Goal: Task Accomplishment & Management: Complete application form

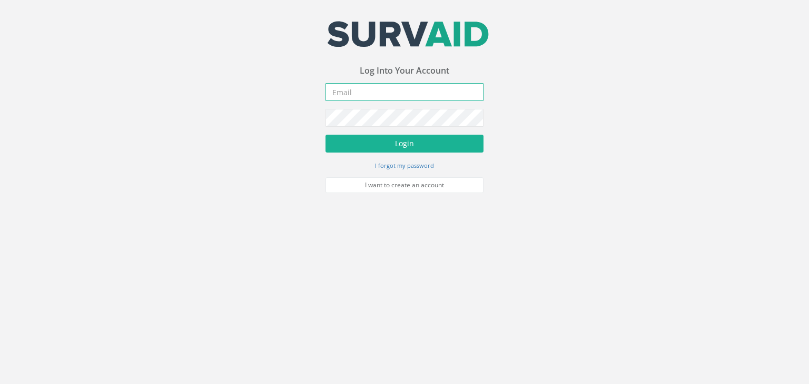
click at [349, 95] on input "email" at bounding box center [404, 92] width 158 height 18
type input "[PERSON_NAME][EMAIL_ADDRESS][DOMAIN_NAME]"
click at [325, 135] on button "Login" at bounding box center [404, 144] width 158 height 18
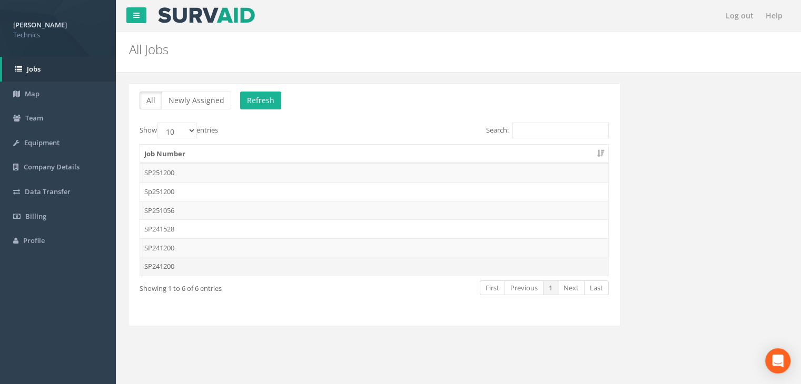
click at [176, 262] on td "SP241200" at bounding box center [374, 266] width 468 height 19
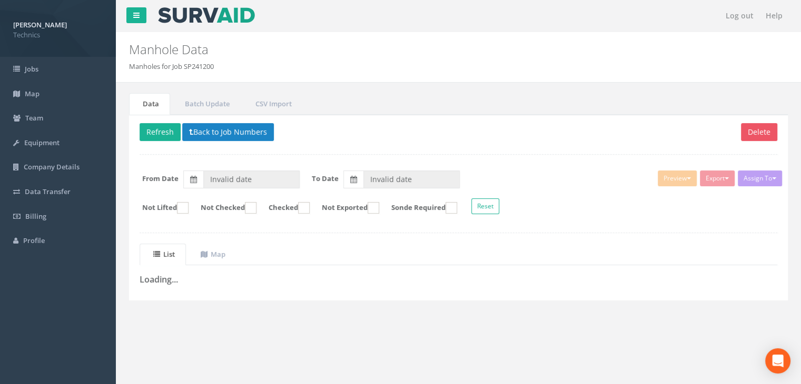
type input "[DATE]"
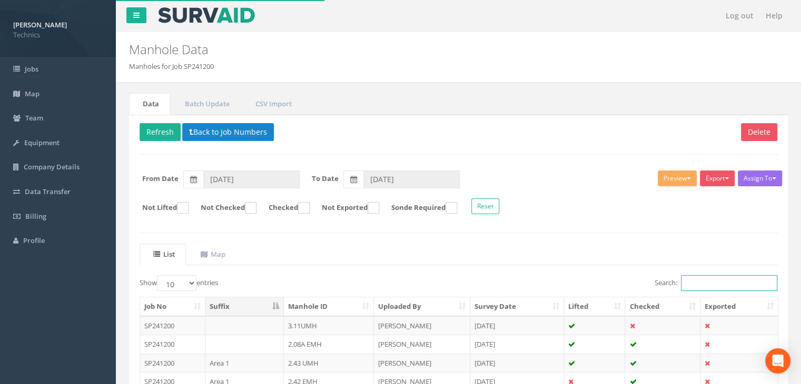
click at [714, 281] on input "Search:" at bounding box center [729, 283] width 96 height 16
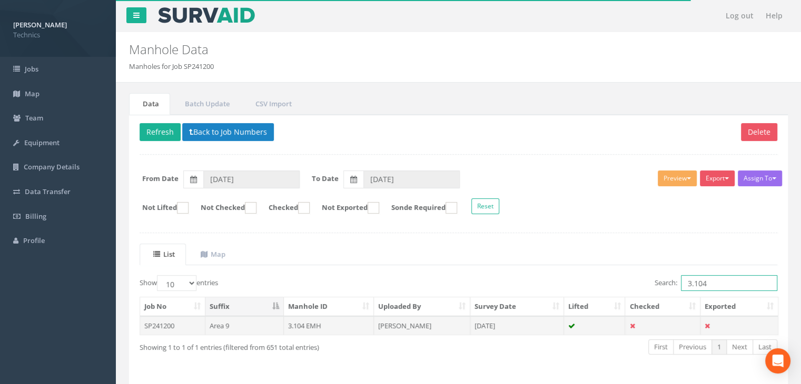
type input "3.104"
click at [373, 325] on td "3.104 EMH" at bounding box center [329, 325] width 91 height 19
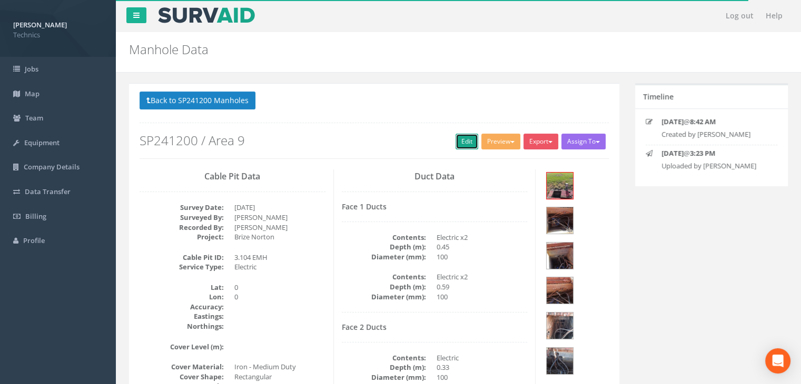
click at [464, 147] on link "Edit" at bounding box center [466, 142] width 23 height 16
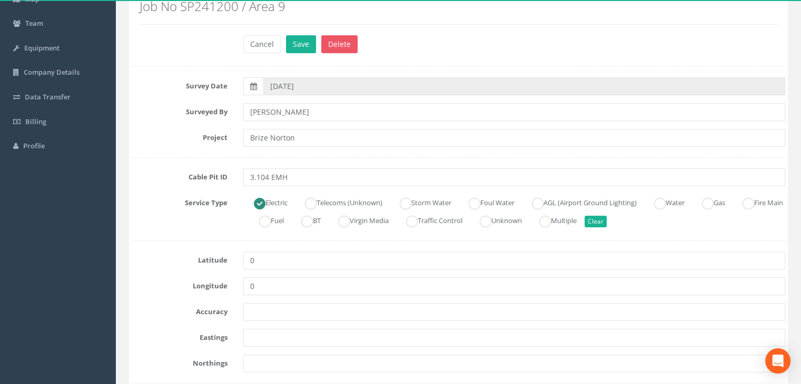
scroll to position [211, 0]
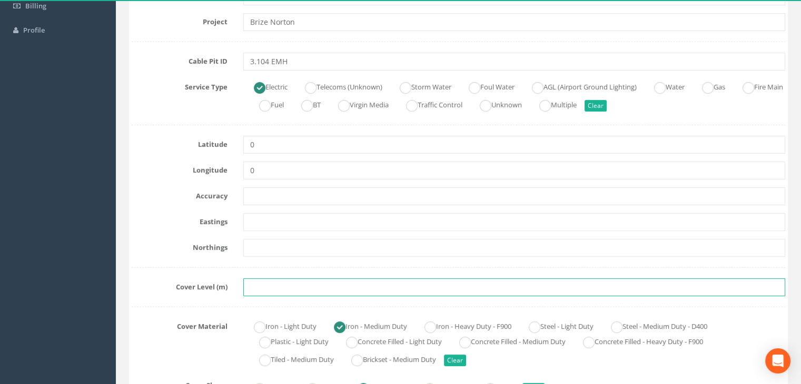
click at [269, 289] on input "text" at bounding box center [514, 288] width 542 height 18
paste input "81.0020"
type input "81.0020"
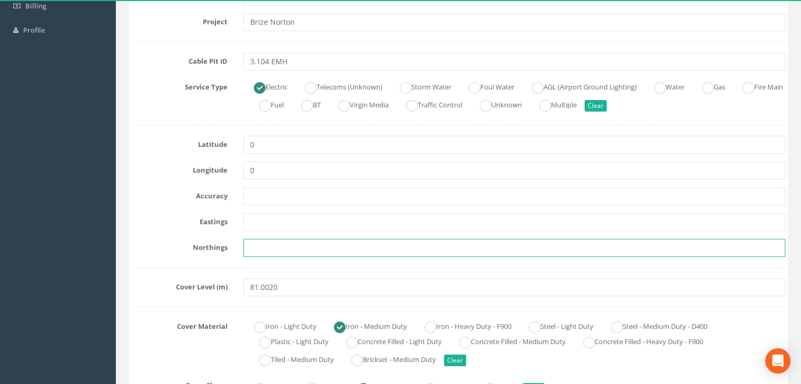
click at [264, 241] on input "text" at bounding box center [514, 248] width 542 height 18
paste input "205556.2030"
type input "205556.2030"
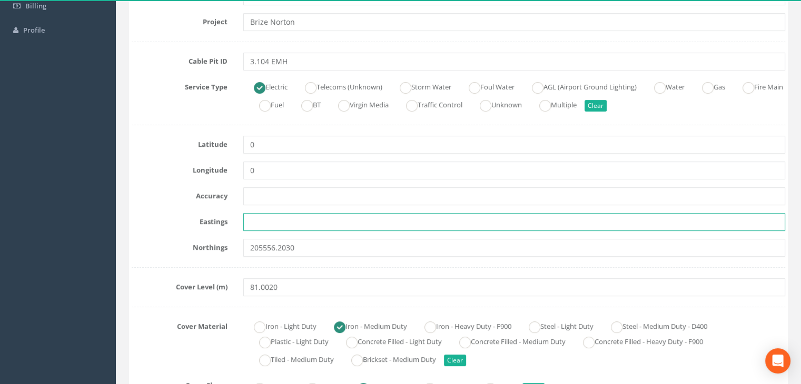
click at [276, 226] on input "text" at bounding box center [514, 222] width 542 height 18
paste input "428871.9980"
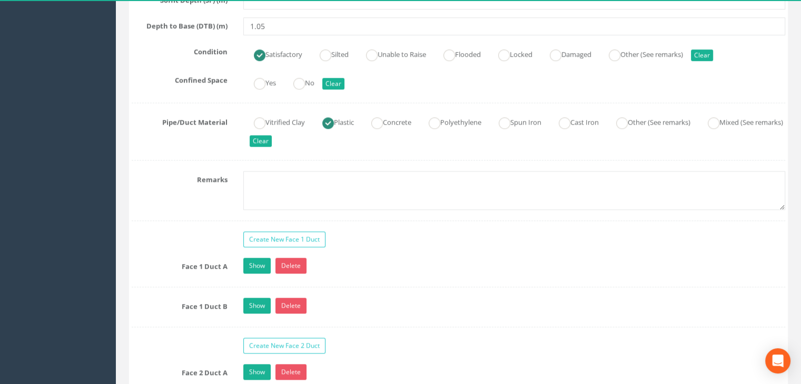
scroll to position [842, 0]
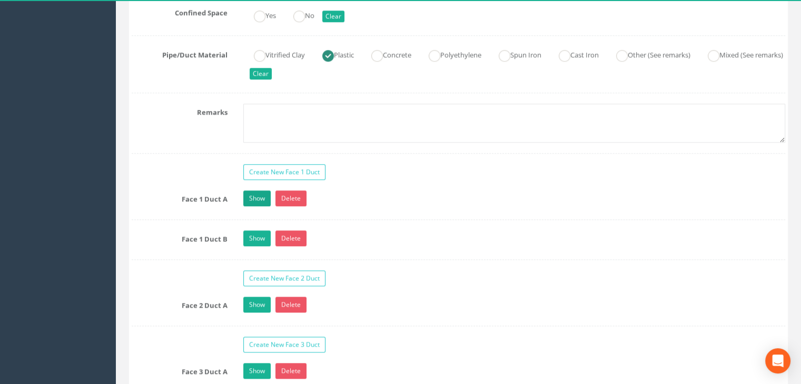
type input "428871.9980"
click at [267, 191] on link "Show" at bounding box center [256, 199] width 27 height 16
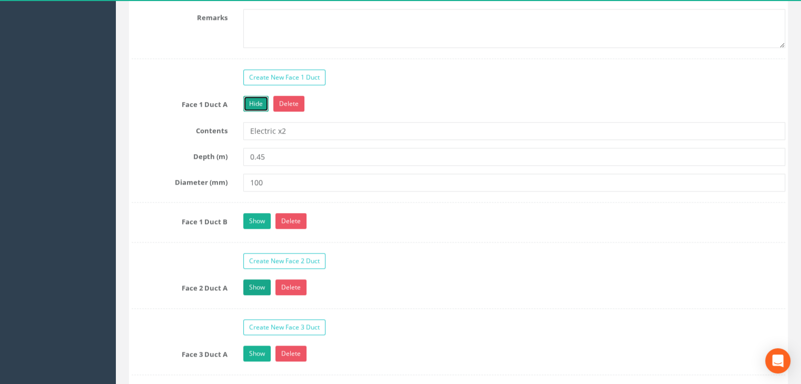
scroll to position [1053, 0]
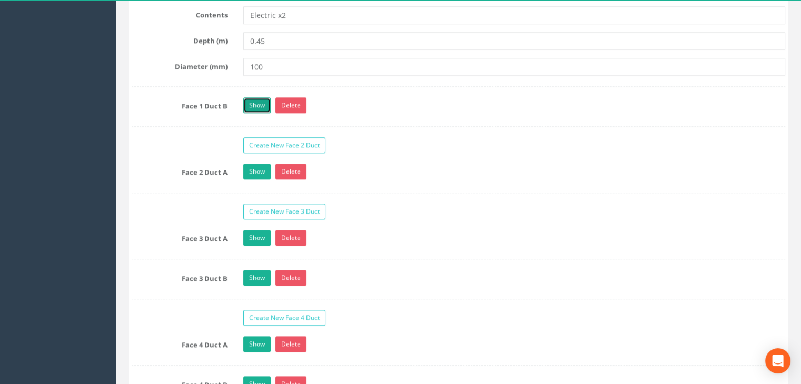
click at [257, 102] on link "Show" at bounding box center [256, 105] width 27 height 16
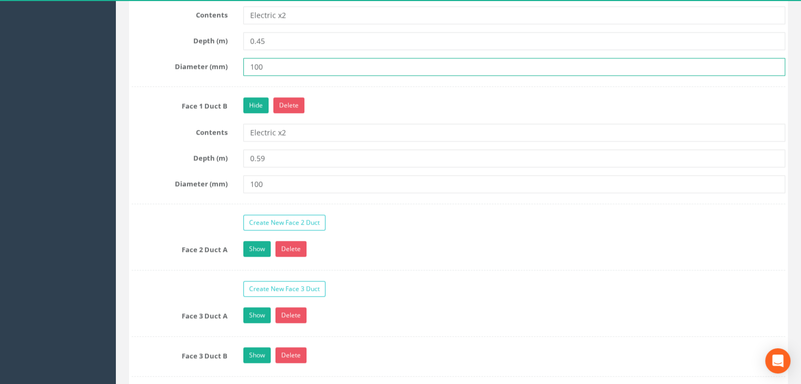
drag, startPoint x: 279, startPoint y: 66, endPoint x: 223, endPoint y: 64, distance: 55.3
click at [223, 64] on div "Diameter (mm) 100" at bounding box center [458, 67] width 669 height 18
type input "90"
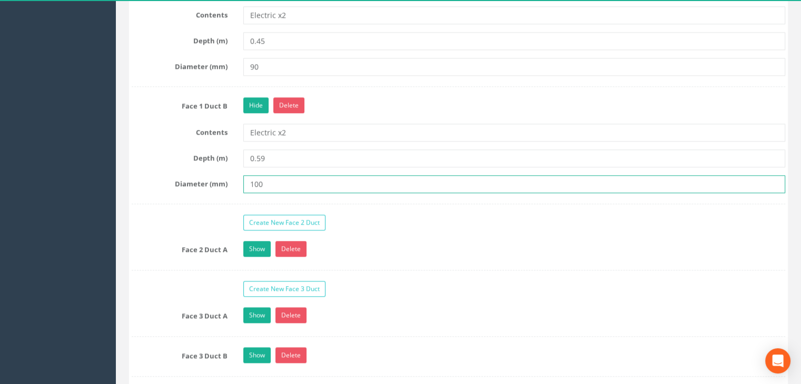
drag, startPoint x: 283, startPoint y: 181, endPoint x: 207, endPoint y: 178, distance: 75.9
click at [210, 180] on div "Diameter (mm) 100" at bounding box center [458, 184] width 669 height 18
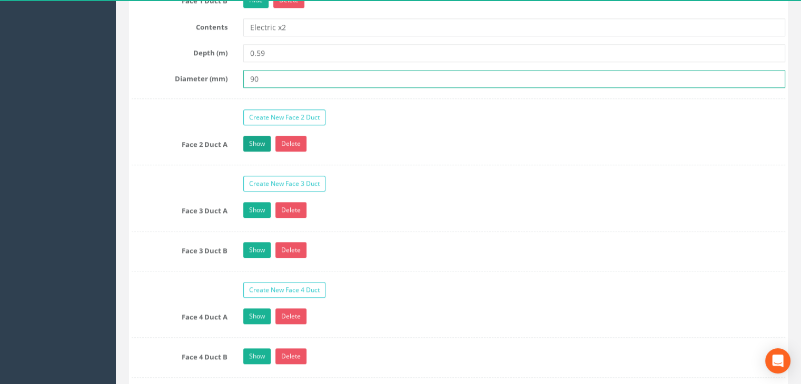
type input "90"
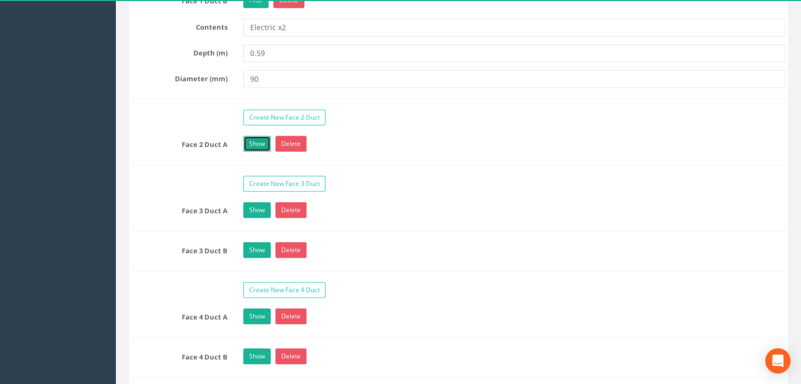
click at [260, 136] on link "Show" at bounding box center [256, 144] width 27 height 16
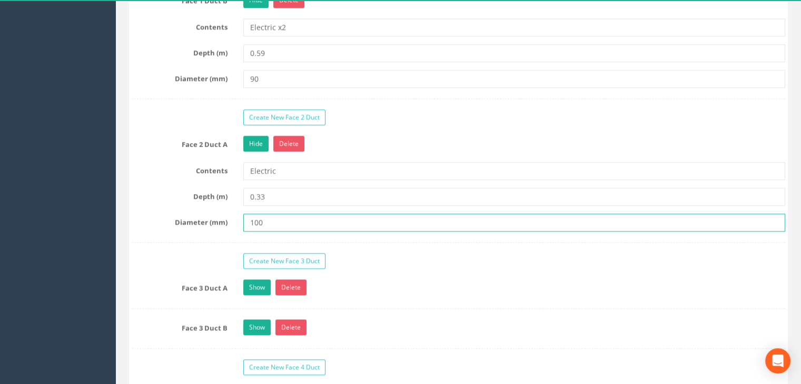
drag, startPoint x: 278, startPoint y: 214, endPoint x: 174, endPoint y: 206, distance: 104.0
click at [174, 206] on div "Face 2 Duct A Hide Delete Contents Electric Depth (m) 0.33 Diameter (mm) 100" at bounding box center [458, 189] width 653 height 107
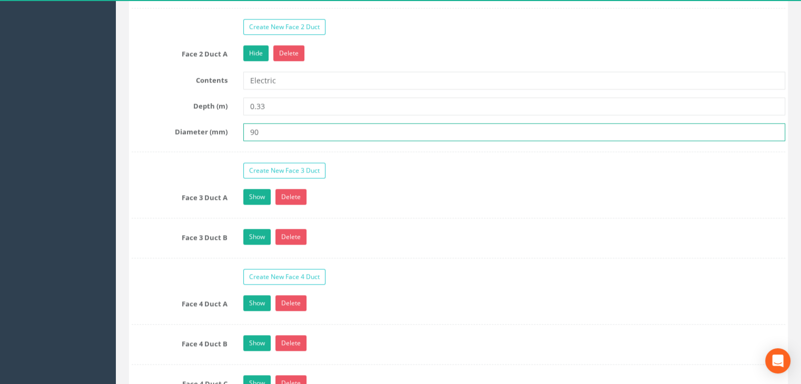
scroll to position [1316, 0]
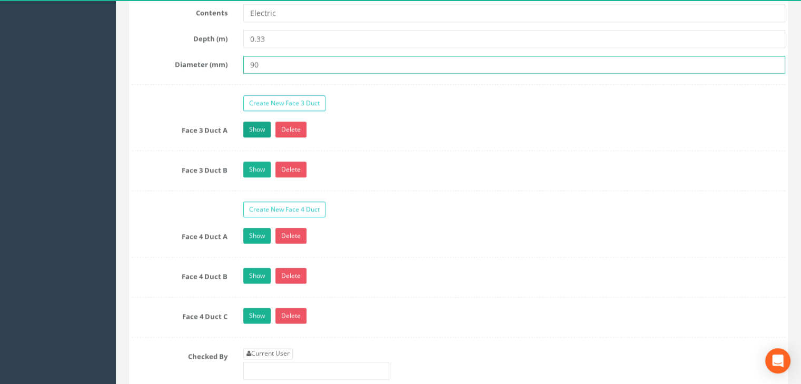
type input "90"
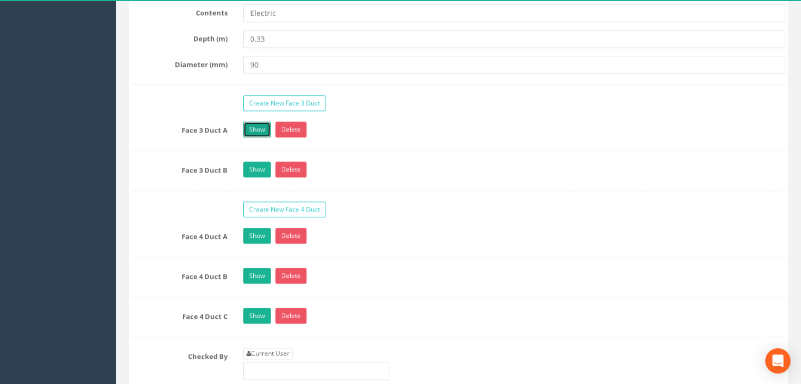
click at [246, 122] on link "Show" at bounding box center [256, 130] width 27 height 16
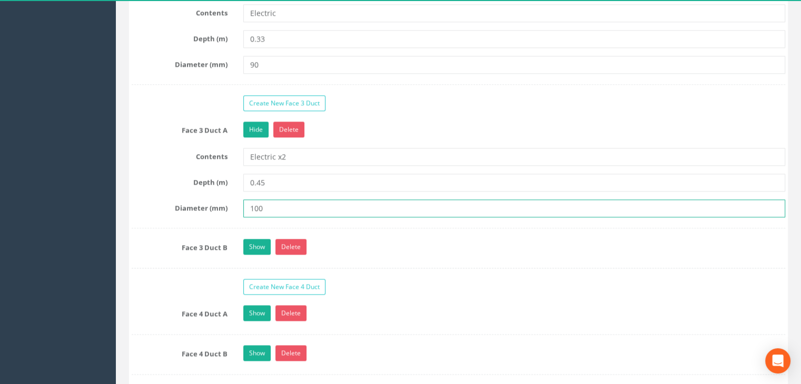
drag, startPoint x: 273, startPoint y: 201, endPoint x: 199, endPoint y: 194, distance: 74.6
click at [199, 194] on div "Face 3 Duct A Hide Delete Contents Electric x2 Depth (m) 0.45 Diameter (mm) 100" at bounding box center [458, 175] width 653 height 107
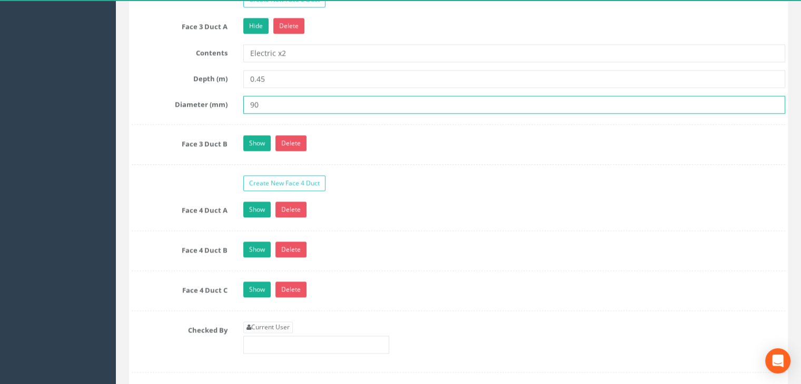
scroll to position [1422, 0]
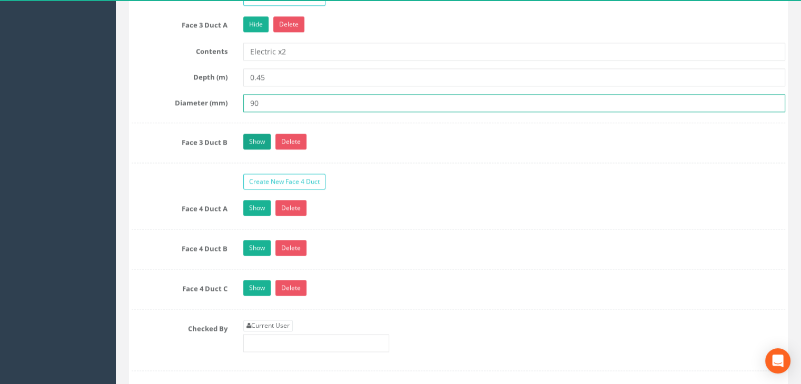
type input "90"
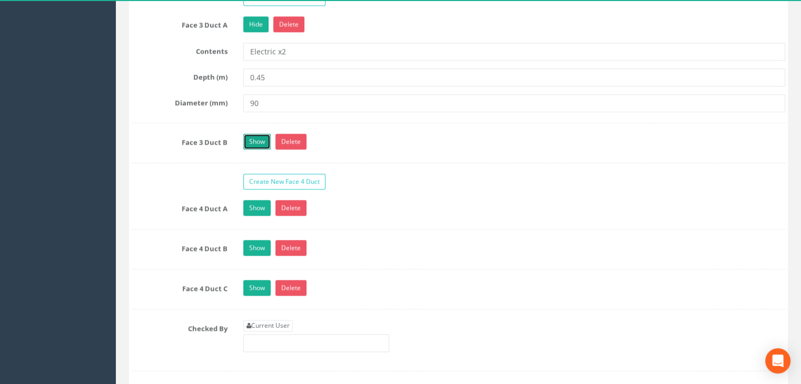
click at [260, 137] on link "Show" at bounding box center [256, 142] width 27 height 16
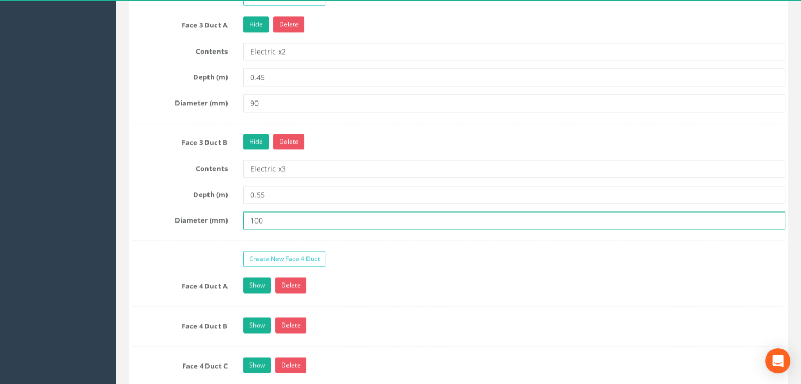
drag, startPoint x: 291, startPoint y: 220, endPoint x: 199, endPoint y: 210, distance: 92.2
click at [199, 212] on div "Diameter (mm) 100" at bounding box center [458, 221] width 669 height 18
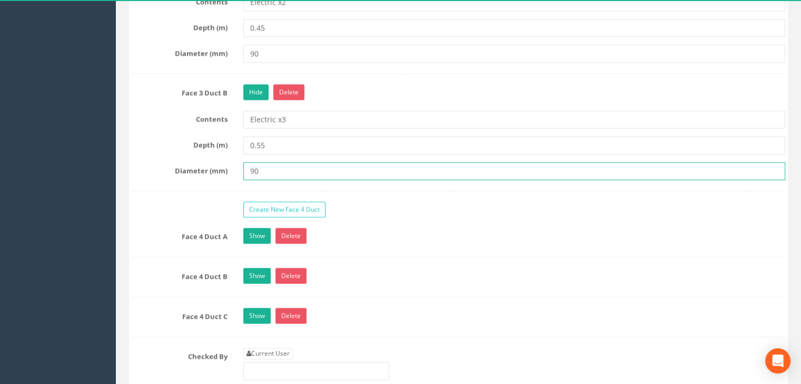
scroll to position [1527, 0]
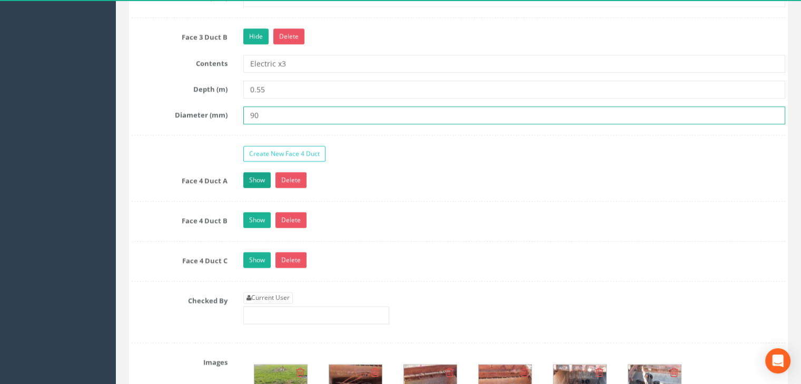
type input "90"
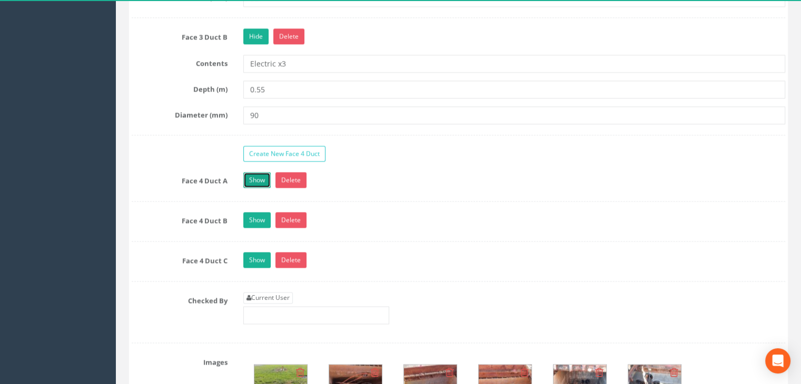
click at [262, 172] on link "Show" at bounding box center [256, 180] width 27 height 16
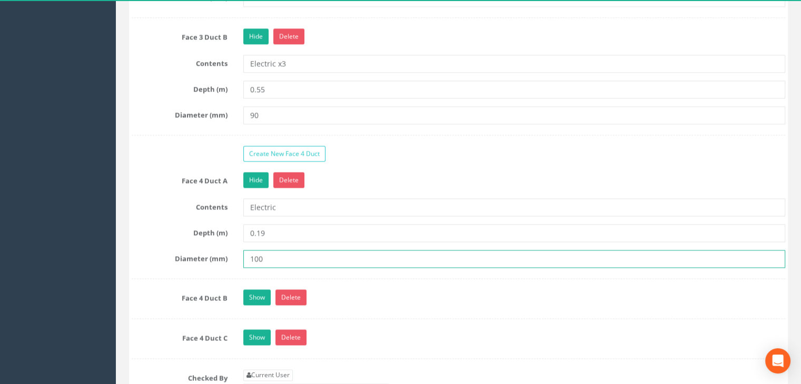
drag, startPoint x: 273, startPoint y: 260, endPoint x: 195, endPoint y: 256, distance: 78.0
click at [195, 256] on div "Diameter (mm) 100" at bounding box center [458, 259] width 669 height 18
type input "90"
click at [253, 293] on link "Show" at bounding box center [256, 298] width 27 height 16
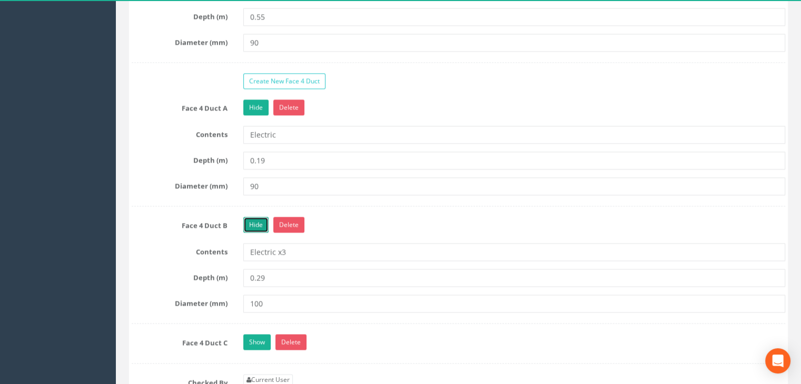
scroll to position [1685, 0]
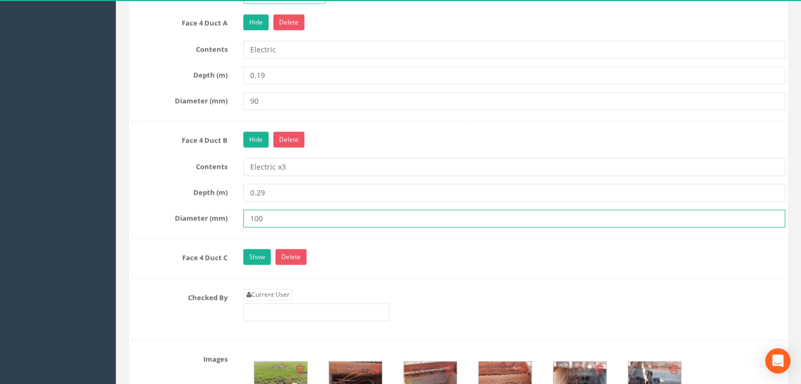
drag, startPoint x: 266, startPoint y: 214, endPoint x: 152, endPoint y: 211, distance: 114.3
click at [151, 211] on div "Diameter (mm) 100" at bounding box center [458, 219] width 669 height 18
type input "90"
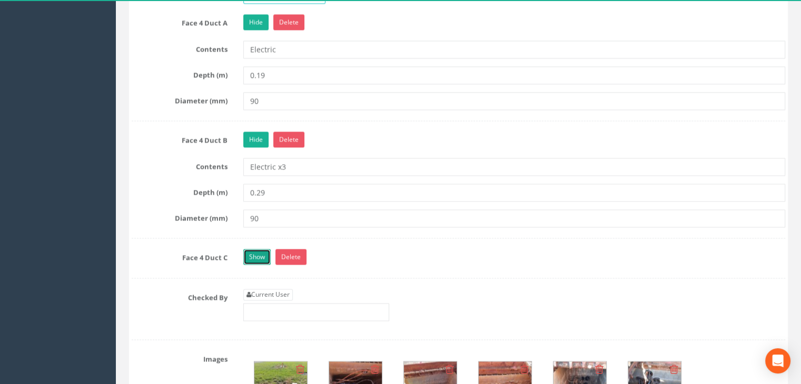
click at [261, 253] on link "Show" at bounding box center [256, 257] width 27 height 16
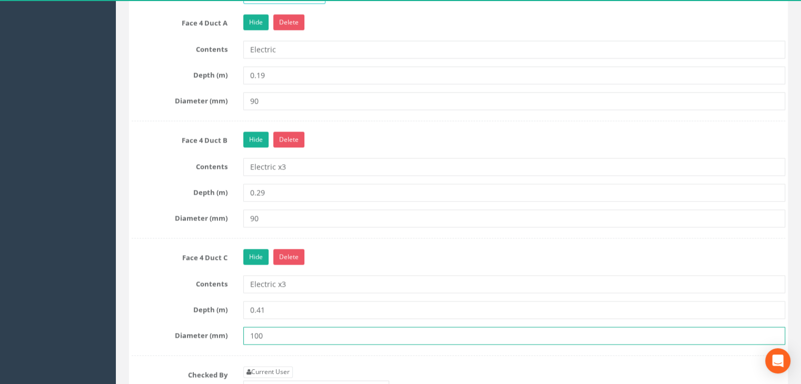
drag, startPoint x: 292, startPoint y: 327, endPoint x: 198, endPoint y: 321, distance: 93.9
click at [198, 321] on div "Face 4 Duct C Hide Delete Contents Electric x3 Depth (m) 0.41 Diameter (mm) 100" at bounding box center [458, 302] width 653 height 107
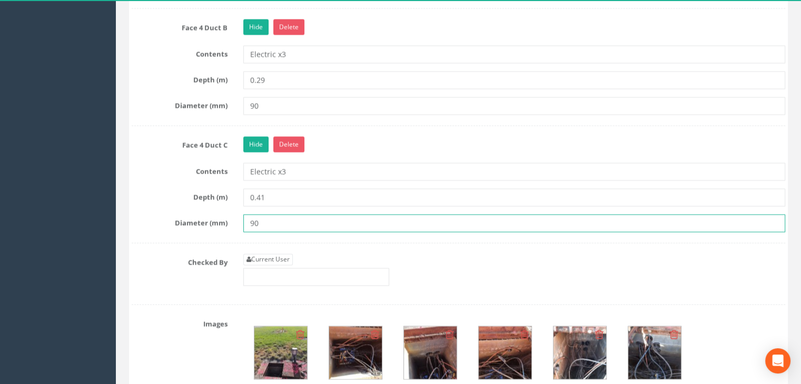
scroll to position [1843, 0]
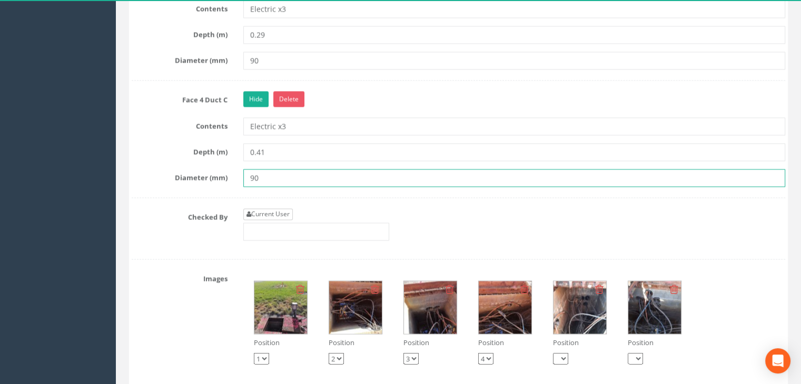
type input "90"
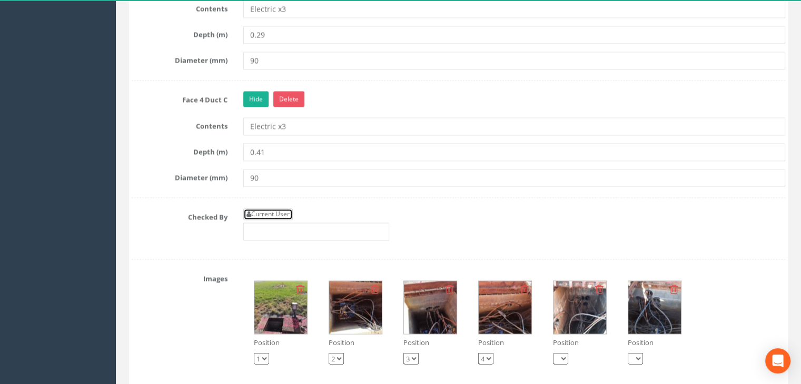
click at [274, 208] on link "Current User" at bounding box center [267, 214] width 49 height 12
type input "[PERSON_NAME]"
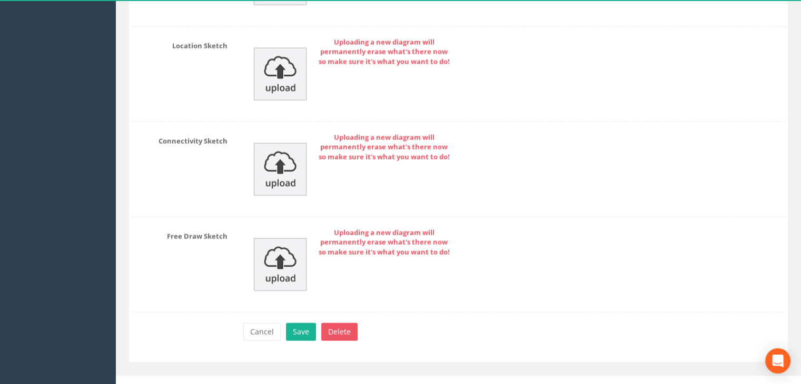
scroll to position [2542, 0]
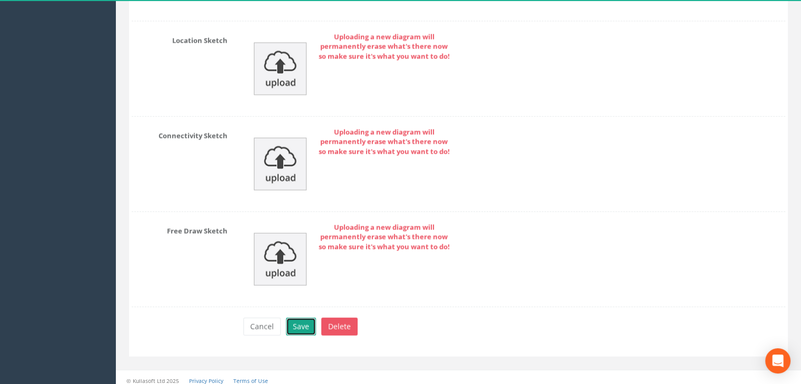
click at [304, 319] on button "Save" at bounding box center [301, 327] width 30 height 18
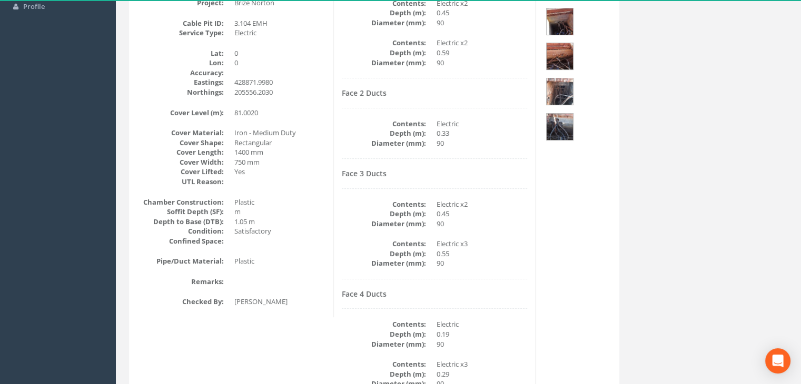
scroll to position [87, 0]
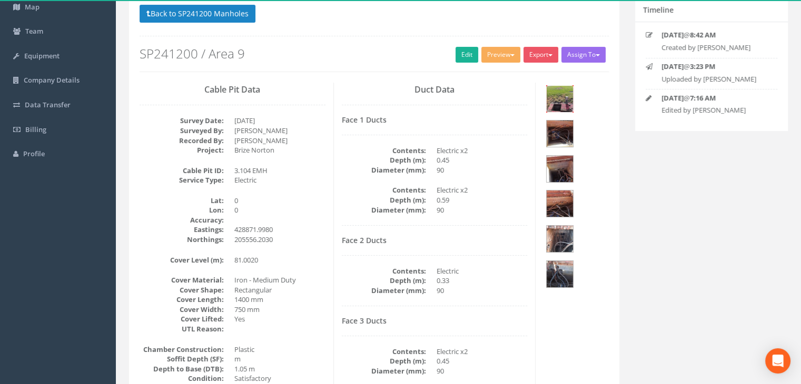
click at [560, 98] on img at bounding box center [559, 99] width 26 height 26
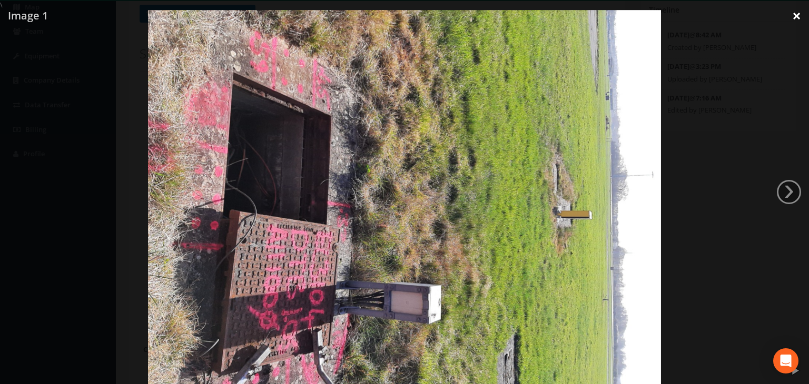
click at [795, 15] on link "×" at bounding box center [796, 16] width 25 height 32
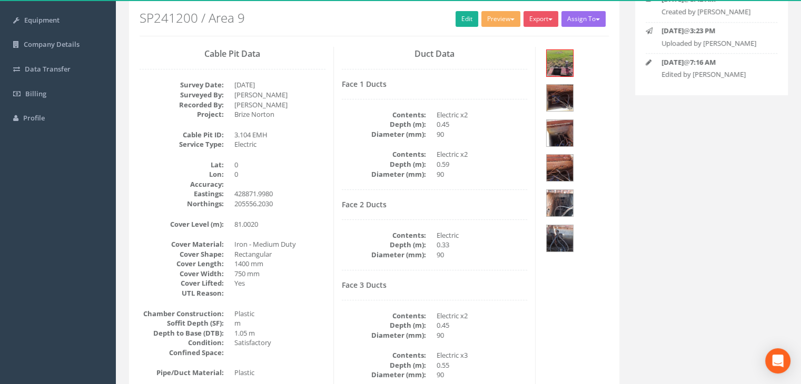
scroll to position [192, 0]
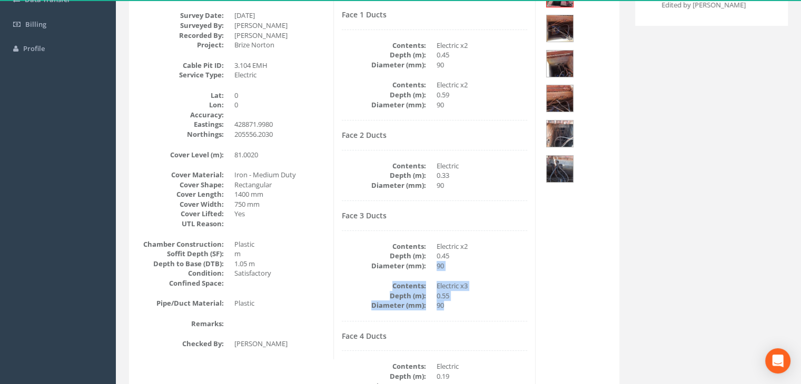
drag, startPoint x: 451, startPoint y: 302, endPoint x: 435, endPoint y: 257, distance: 47.0
click at [435, 257] on div "Face 3 Ducts Contents: Electric x2 Depth (m): 0.45 Diameter (mm): 90 Contents: …" at bounding box center [435, 267] width 186 height 110
click at [437, 256] on dd "0.45" at bounding box center [481, 256] width 91 height 10
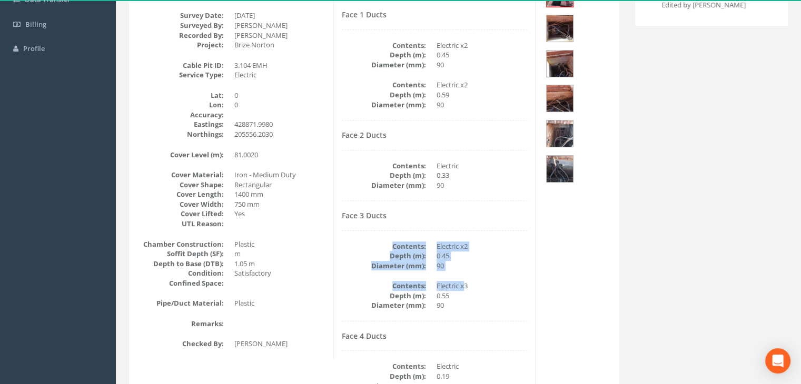
drag, startPoint x: 464, startPoint y: 271, endPoint x: 393, endPoint y: 243, distance: 76.6
click at [391, 244] on div "Face 3 Ducts Contents: Electric x2 Depth (m): 0.45 Diameter (mm): 90 Contents: …" at bounding box center [435, 267] width 186 height 110
click at [409, 243] on dt "Contents:" at bounding box center [384, 247] width 84 height 10
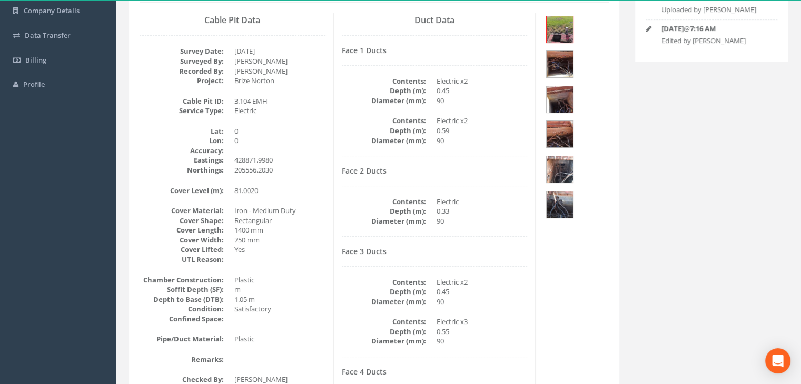
scroll to position [87, 0]
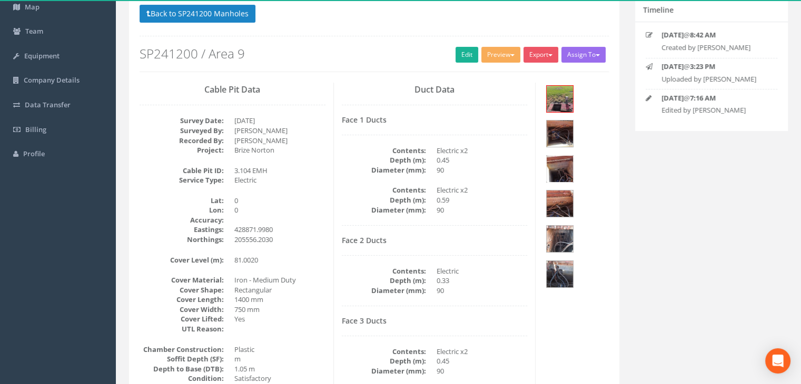
click at [569, 156] on img at bounding box center [559, 169] width 26 height 26
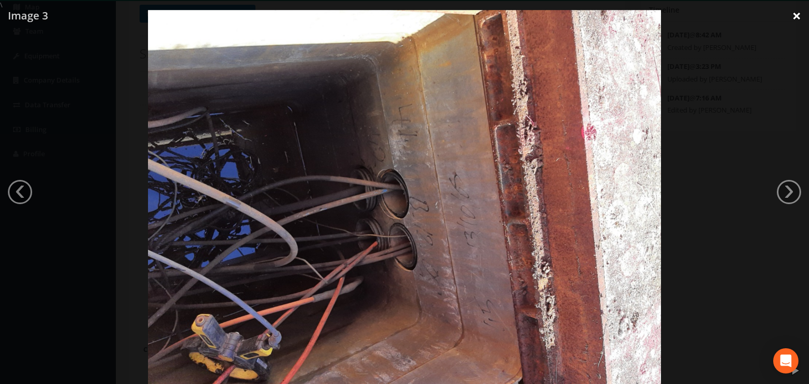
click at [792, 15] on link "×" at bounding box center [796, 16] width 25 height 32
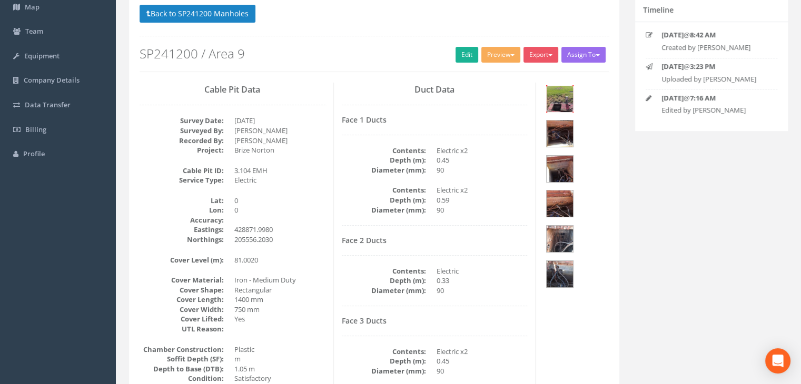
click at [555, 97] on img at bounding box center [559, 99] width 26 height 26
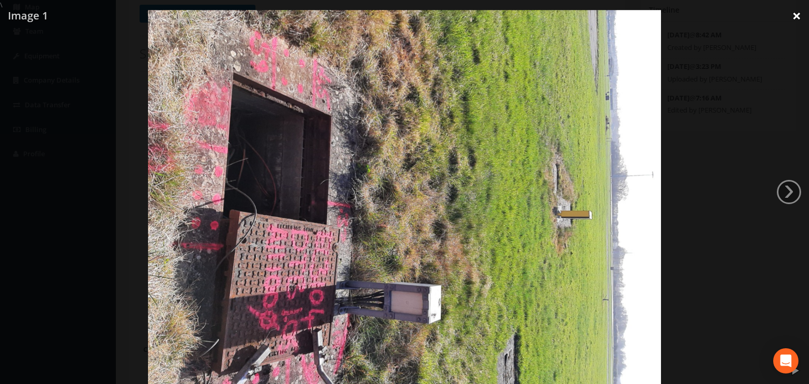
click at [798, 9] on link "×" at bounding box center [796, 16] width 25 height 32
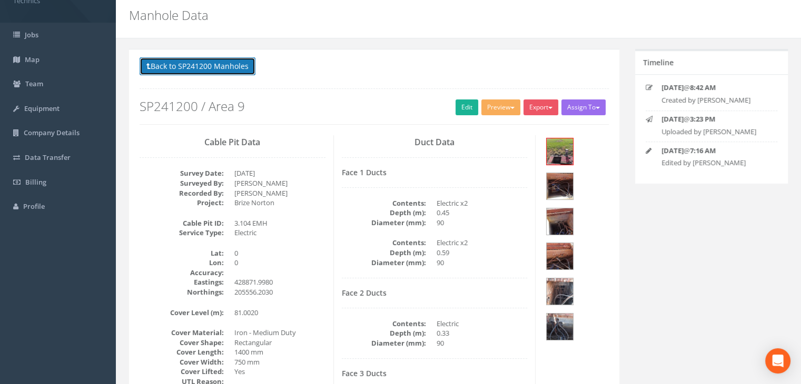
click at [225, 66] on button "Back to SP241200 Manholes" at bounding box center [198, 66] width 116 height 18
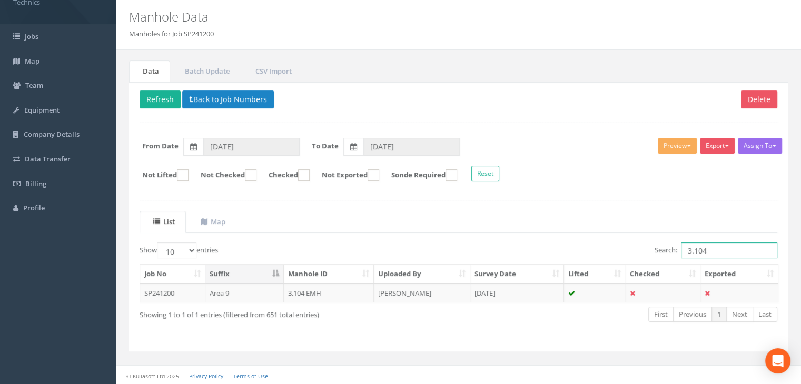
drag, startPoint x: 719, startPoint y: 250, endPoint x: 664, endPoint y: 251, distance: 54.8
click at [664, 251] on label "Search: 3.104" at bounding box center [715, 251] width 123 height 16
type input "1.270"
click at [484, 293] on td "[DATE]" at bounding box center [517, 293] width 94 height 19
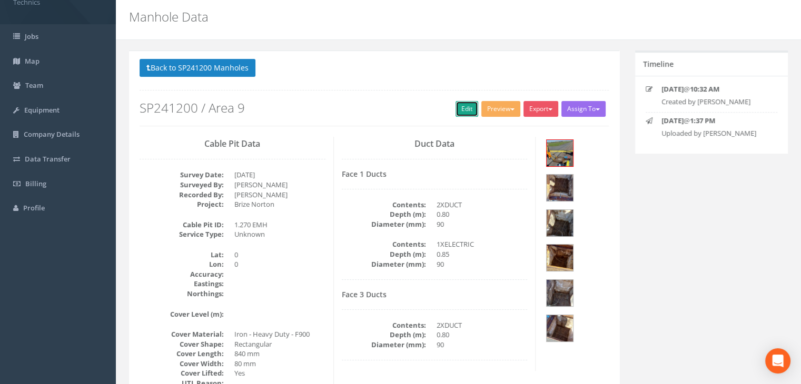
click at [459, 106] on link "Edit" at bounding box center [466, 109] width 23 height 16
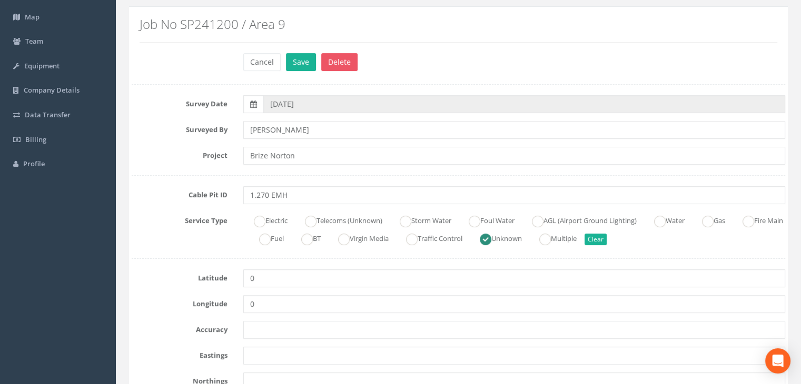
scroll to position [138, 0]
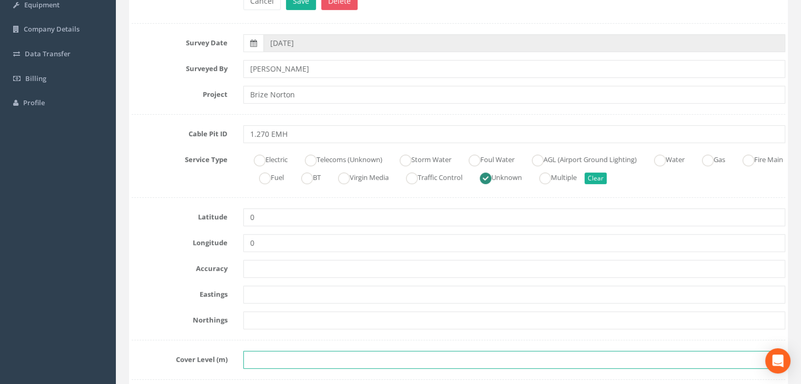
click at [295, 355] on input "text" at bounding box center [514, 360] width 542 height 18
paste input "81.5835"
type input "81.5835"
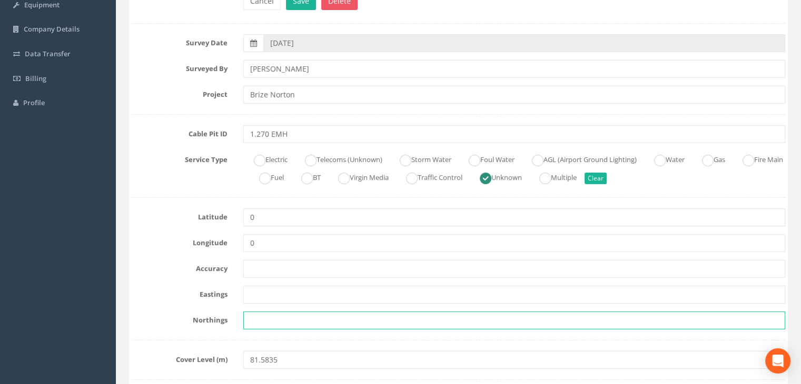
click at [357, 321] on input "text" at bounding box center [514, 321] width 542 height 18
paste input "205462.4737"
type input "205462.4737"
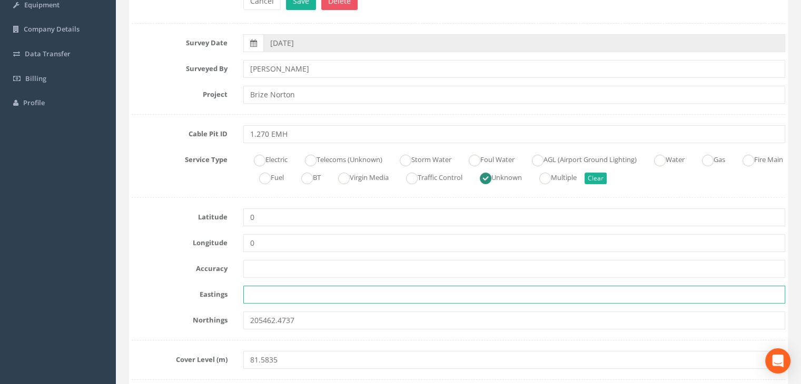
click at [267, 290] on input "text" at bounding box center [514, 295] width 542 height 18
paste input "428783.4770"
type input "428783.4770"
click at [261, 162] on ins at bounding box center [260, 161] width 12 height 12
radio input "true"
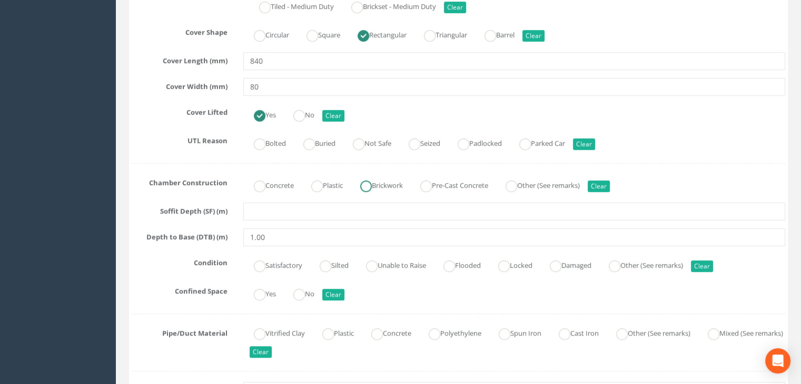
scroll to position [506, 0]
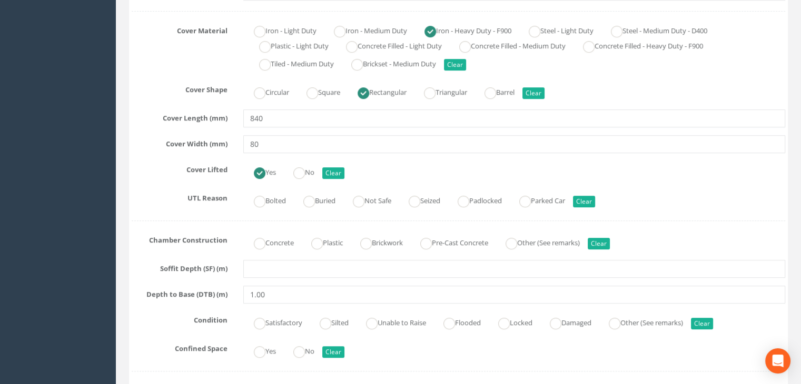
type input "428783.4770"
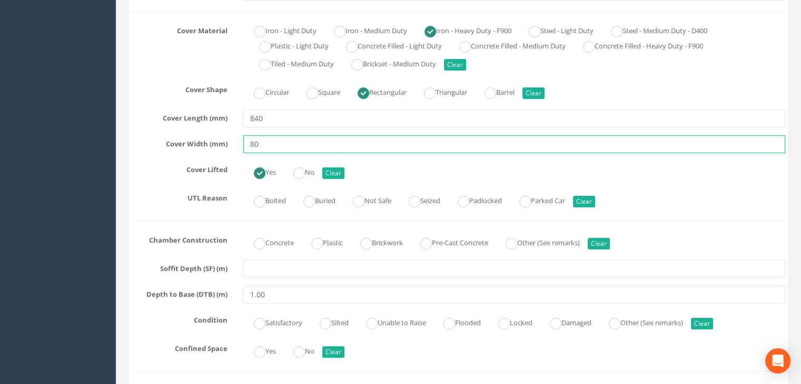
click at [289, 145] on input "80" at bounding box center [514, 144] width 542 height 18
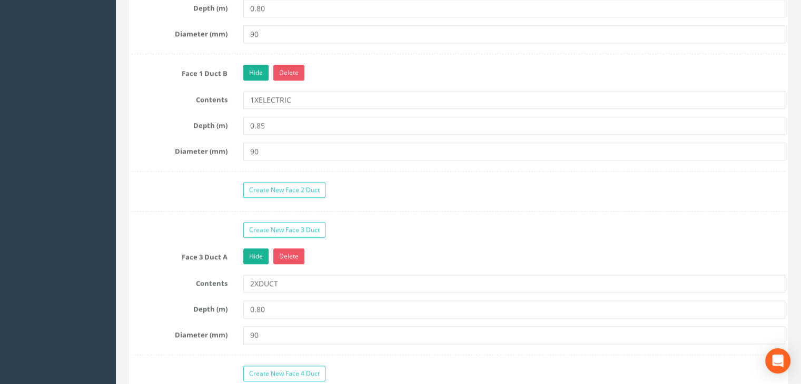
scroll to position [1033, 0]
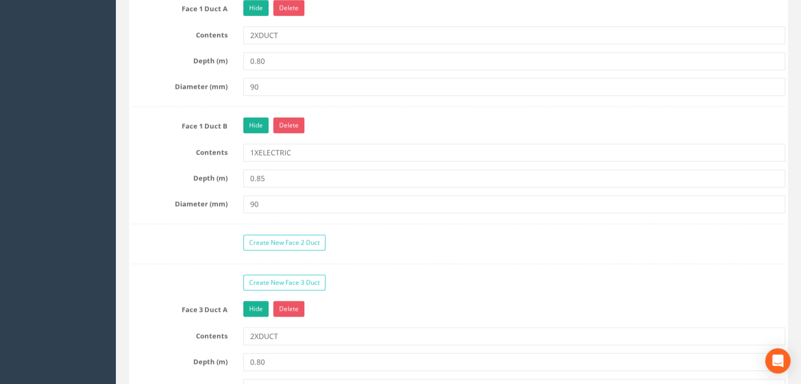
type input "800"
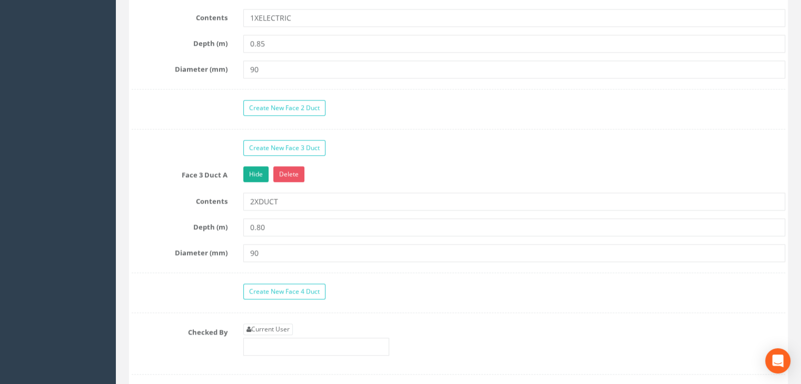
scroll to position [1191, 0]
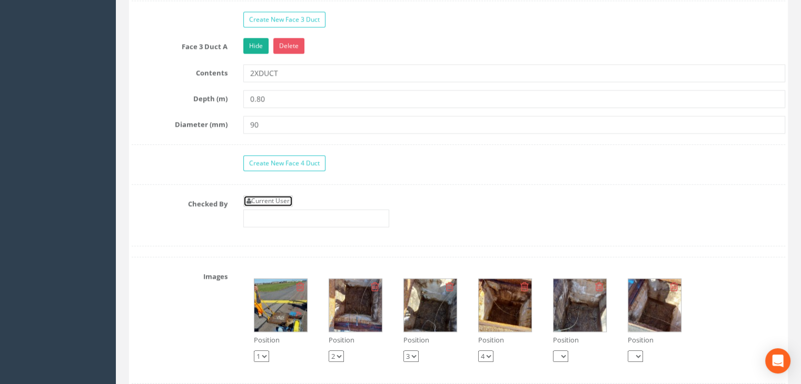
click at [277, 195] on link "Current User" at bounding box center [267, 201] width 49 height 12
type input "[PERSON_NAME]"
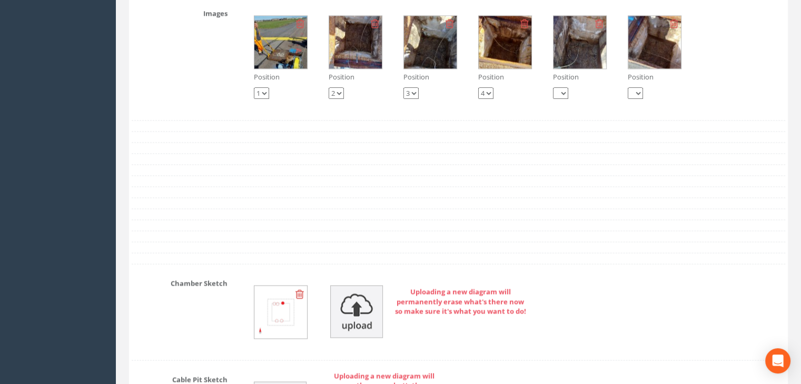
click at [273, 46] on img at bounding box center [280, 42] width 53 height 53
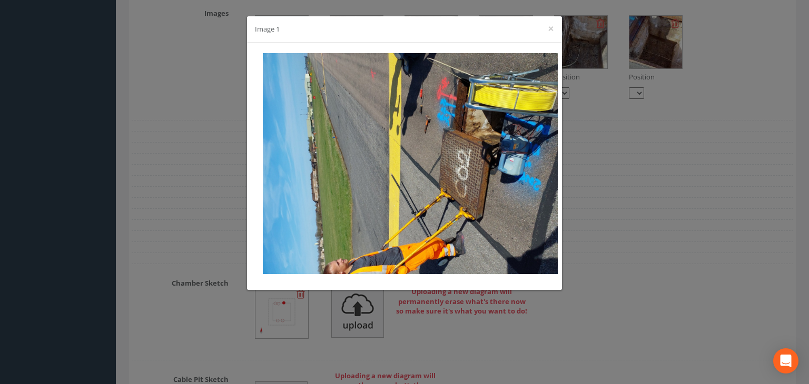
click at [547, 29] on div "Image 1 ×" at bounding box center [404, 29] width 315 height 26
click at [551, 29] on button "×" at bounding box center [551, 28] width 6 height 11
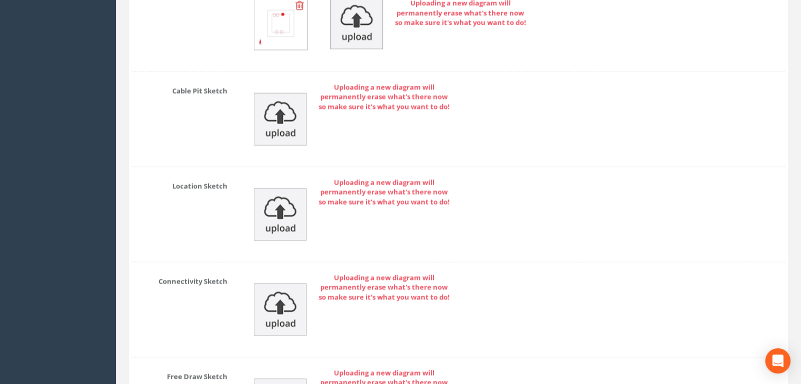
scroll to position [1981, 0]
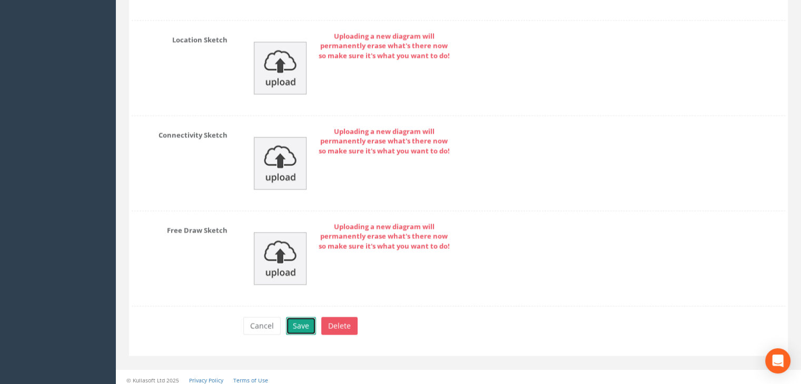
click at [301, 317] on button "Save" at bounding box center [301, 326] width 30 height 18
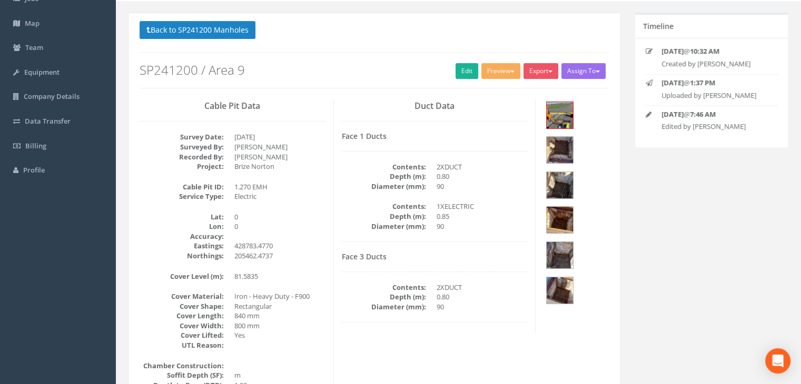
scroll to position [0, 0]
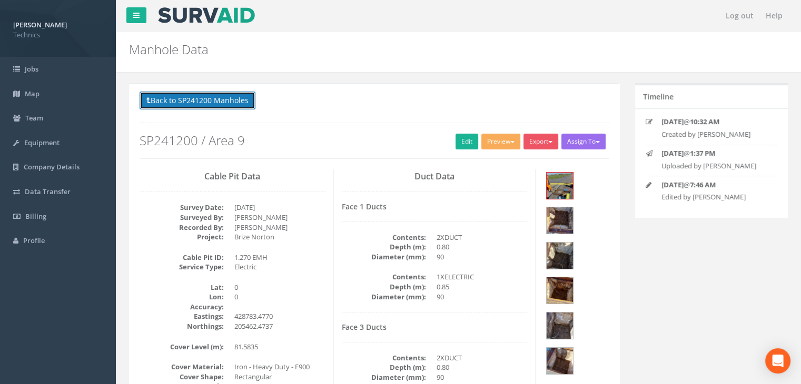
click at [232, 92] on button "Back to SP241200 Manholes" at bounding box center [198, 101] width 116 height 18
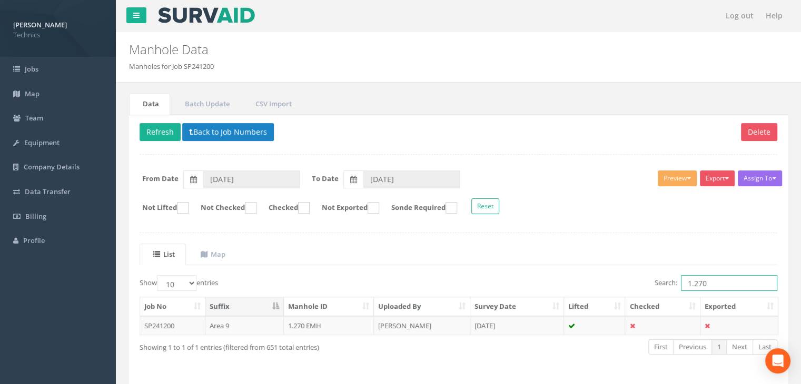
click at [740, 281] on input "1.270" at bounding box center [729, 283] width 96 height 16
type input "1.279"
click at [475, 325] on td "[DATE]" at bounding box center [517, 325] width 94 height 19
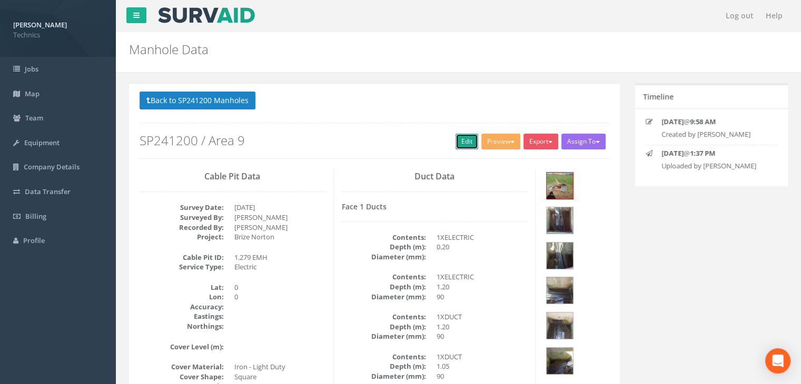
click at [461, 143] on link "Edit" at bounding box center [466, 142] width 23 height 16
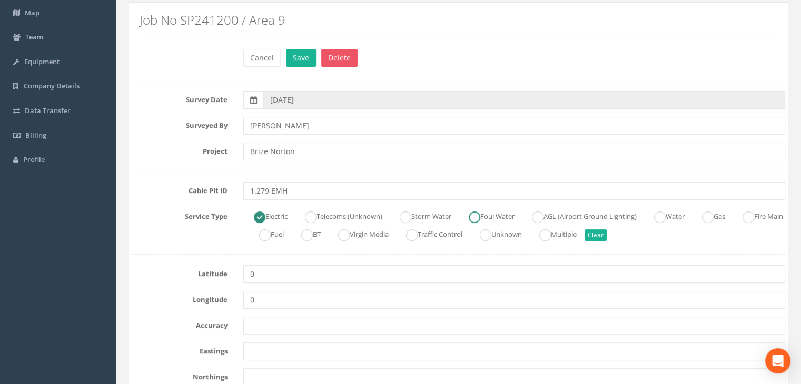
scroll to position [158, 0]
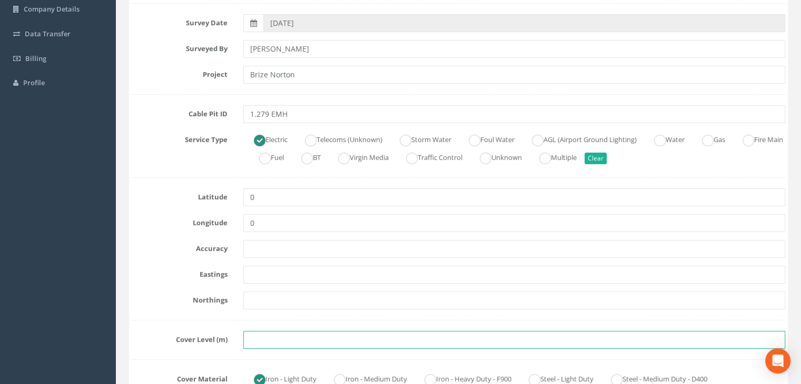
click at [270, 340] on input "text" at bounding box center [514, 340] width 542 height 18
paste input "81.7640"
type input "81.7640"
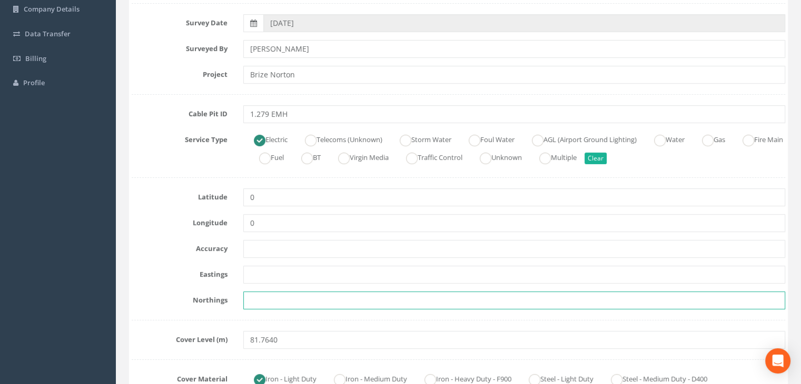
click at [307, 302] on input "text" at bounding box center [514, 301] width 542 height 18
paste input "205418.8850"
type input "205418.8850"
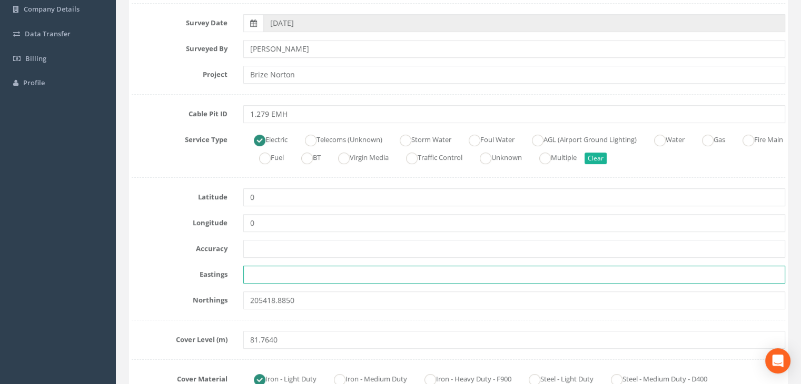
click at [254, 271] on input "text" at bounding box center [514, 275] width 542 height 18
paste input "428727.4910"
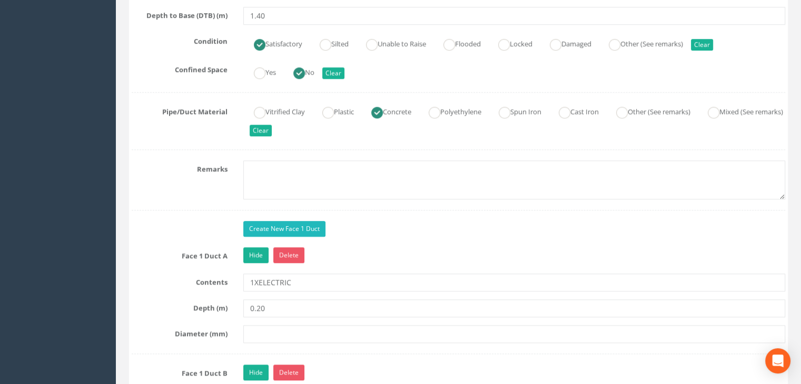
scroll to position [842, 0]
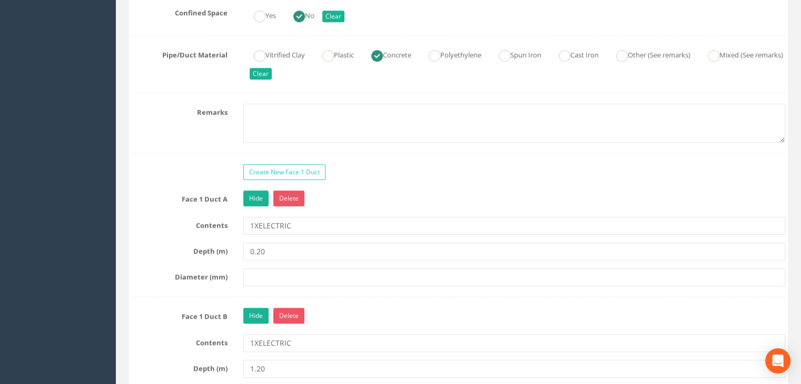
type input "428727.4910"
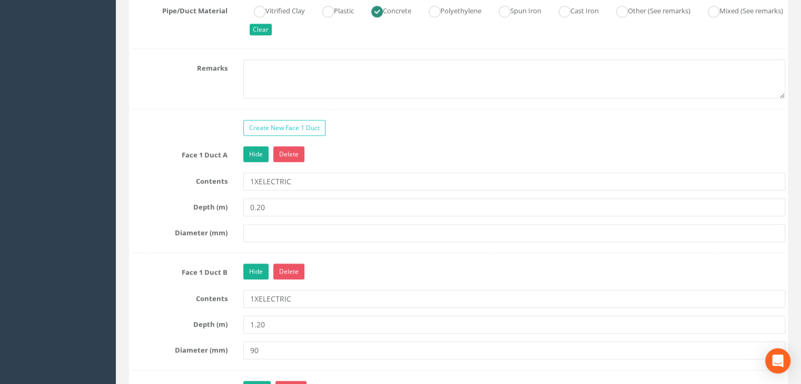
scroll to position [948, 0]
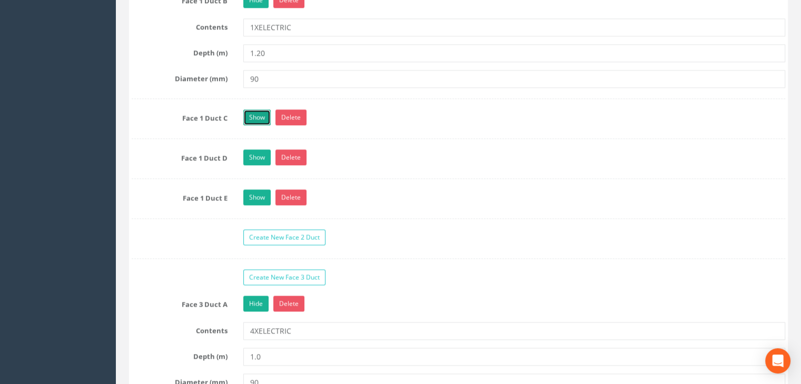
click at [246, 111] on link "Show" at bounding box center [256, 118] width 27 height 16
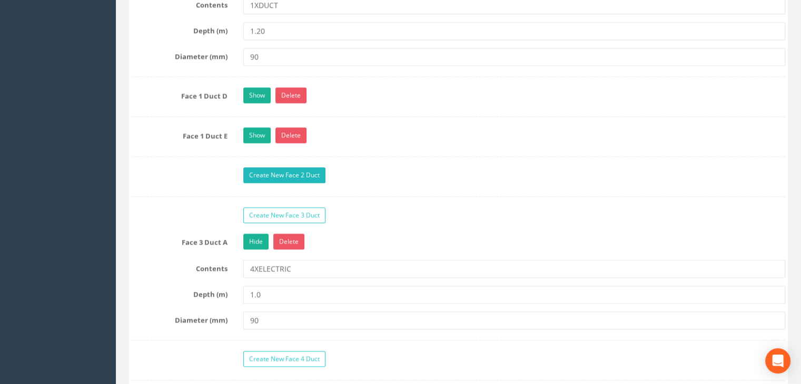
scroll to position [1316, 0]
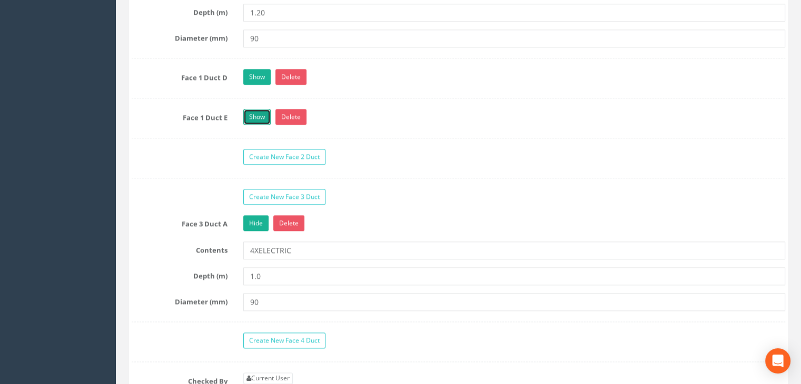
click at [261, 116] on link "Show" at bounding box center [256, 117] width 27 height 16
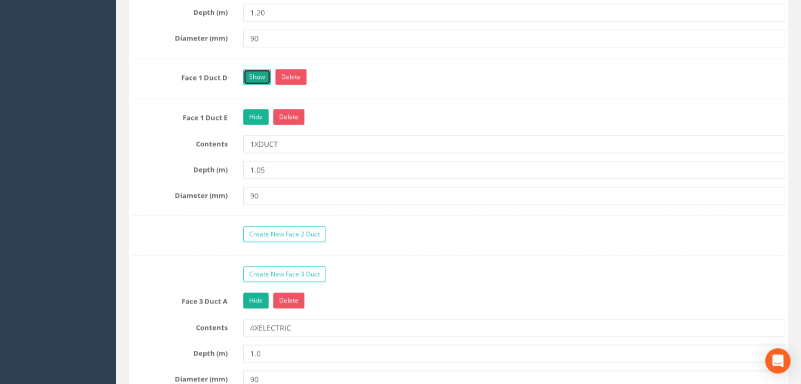
click at [259, 74] on link "Show" at bounding box center [256, 77] width 27 height 16
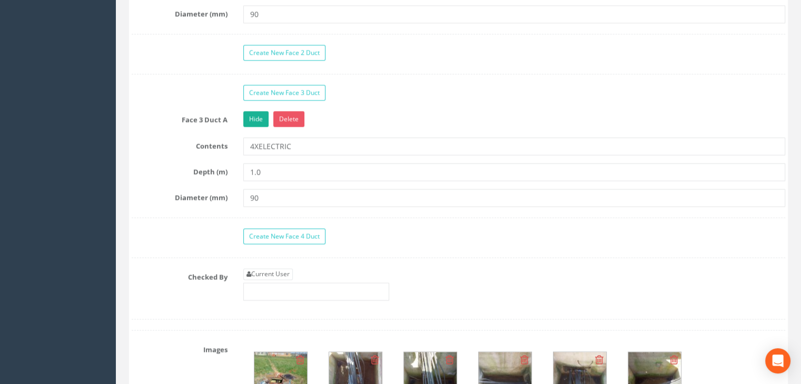
scroll to position [1632, 0]
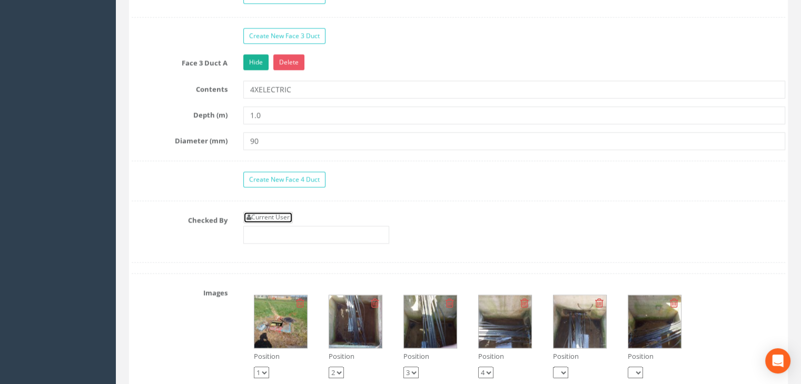
click at [266, 212] on link "Current User" at bounding box center [267, 218] width 49 height 12
type input "[PERSON_NAME]"
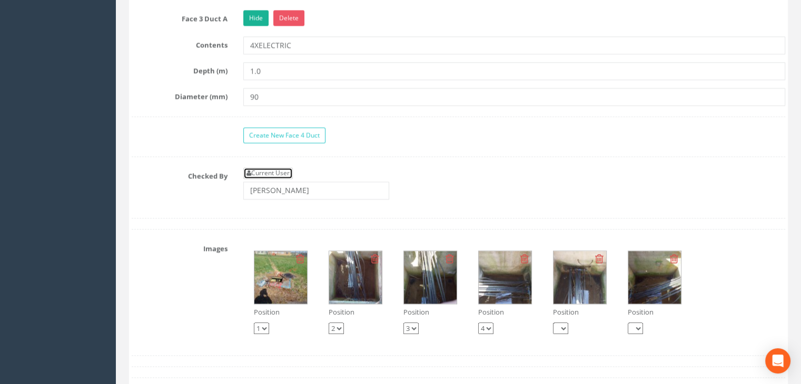
scroll to position [1737, 0]
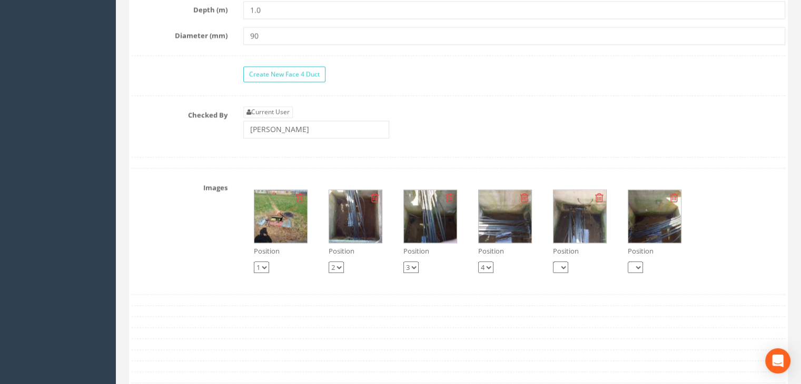
click at [286, 222] on img at bounding box center [280, 216] width 53 height 53
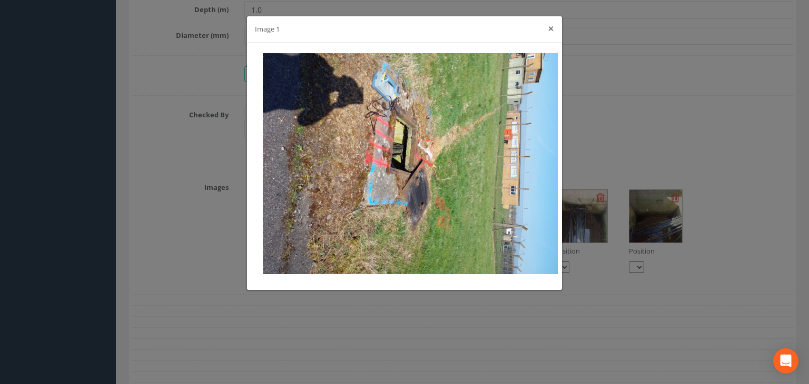
click at [550, 24] on button "×" at bounding box center [551, 28] width 6 height 11
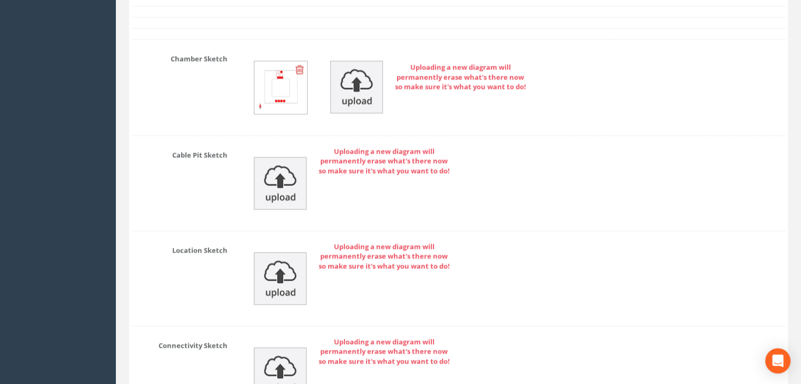
scroll to position [2294, 0]
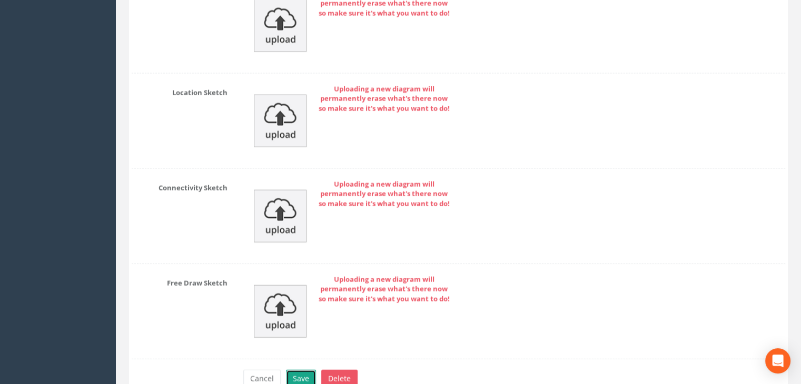
click at [300, 375] on button "Save" at bounding box center [301, 379] width 30 height 18
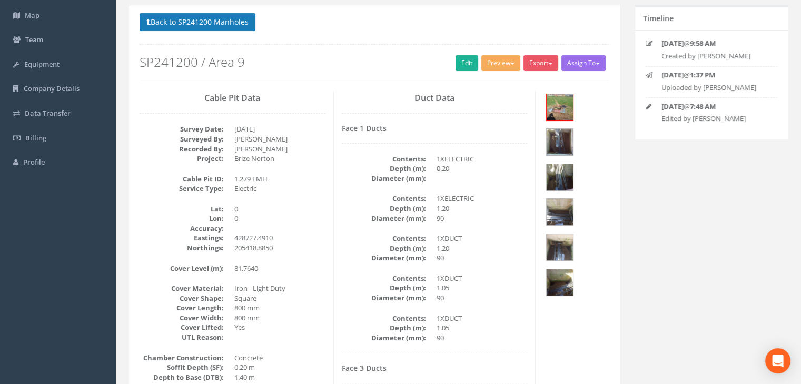
scroll to position [18, 0]
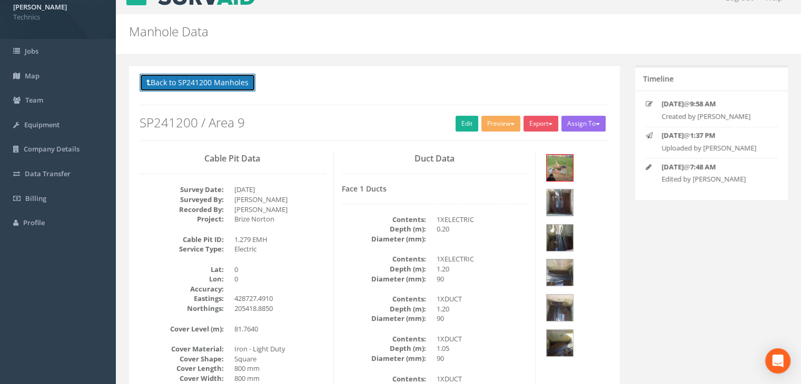
drag, startPoint x: 221, startPoint y: 86, endPoint x: 215, endPoint y: 86, distance: 5.8
click at [221, 86] on button "Back to SP241200 Manholes" at bounding box center [198, 83] width 116 height 18
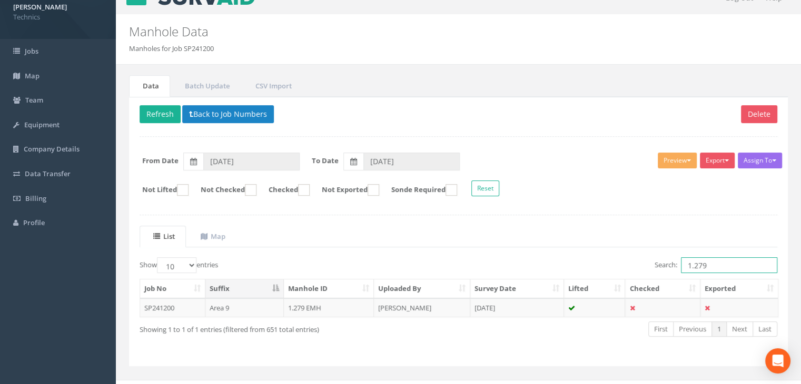
click at [717, 262] on input "1.279" at bounding box center [729, 265] width 96 height 16
type input "1.280"
click at [513, 306] on td "[DATE]" at bounding box center [517, 308] width 94 height 19
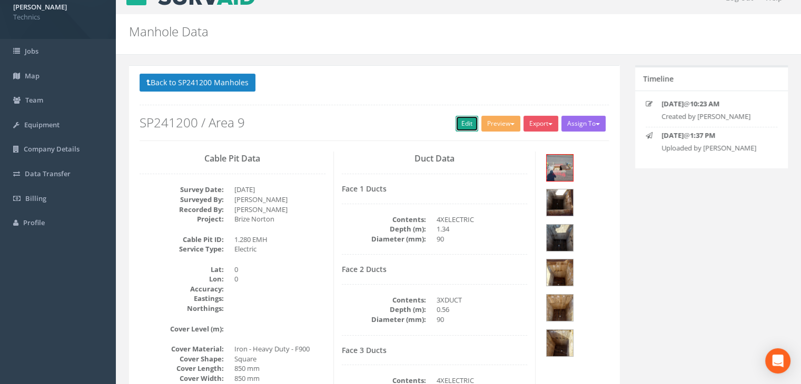
click at [463, 122] on link "Edit" at bounding box center [466, 124] width 23 height 16
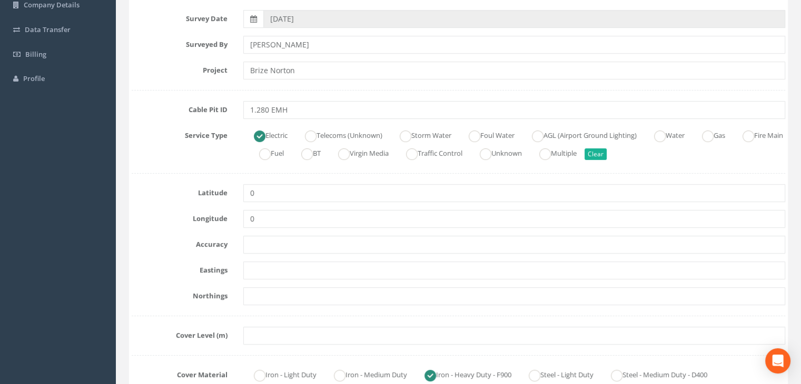
scroll to position [176, 0]
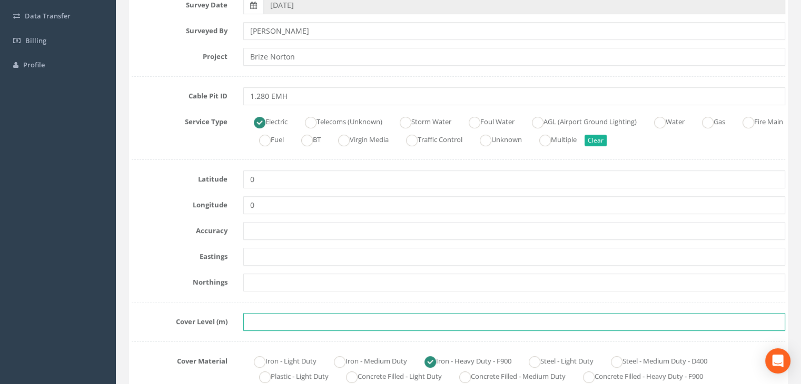
click at [302, 323] on input "text" at bounding box center [514, 322] width 542 height 18
paste input "81.9870"
type input "81.9870"
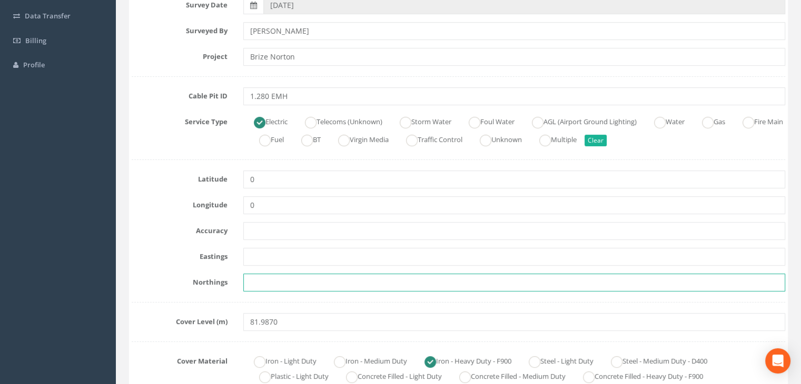
click at [318, 280] on input "text" at bounding box center [514, 283] width 542 height 18
click at [291, 281] on input "text" at bounding box center [514, 283] width 542 height 18
click at [262, 283] on input "text" at bounding box center [514, 283] width 542 height 18
paste input "205404.5714"
type input "205404.5714"
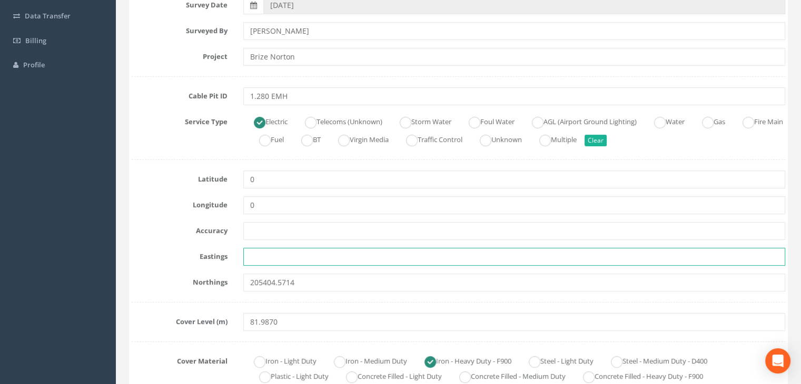
click at [322, 253] on input "text" at bounding box center [514, 257] width 542 height 18
paste input "428732.0684"
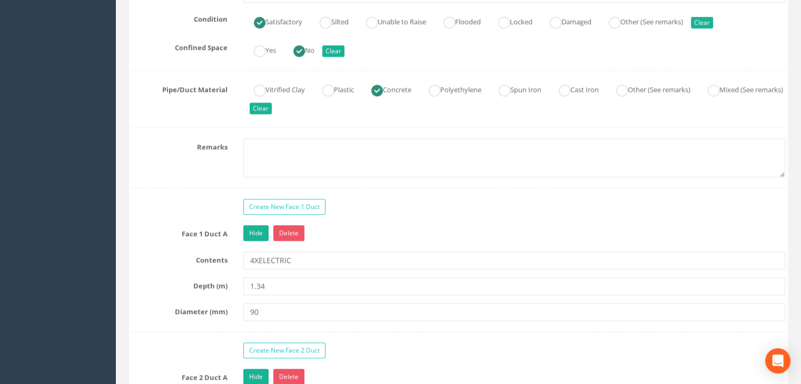
scroll to position [966, 0]
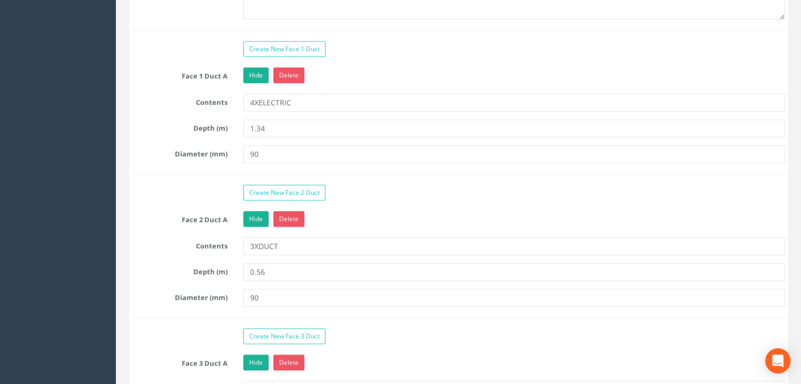
type input "428732.0684"
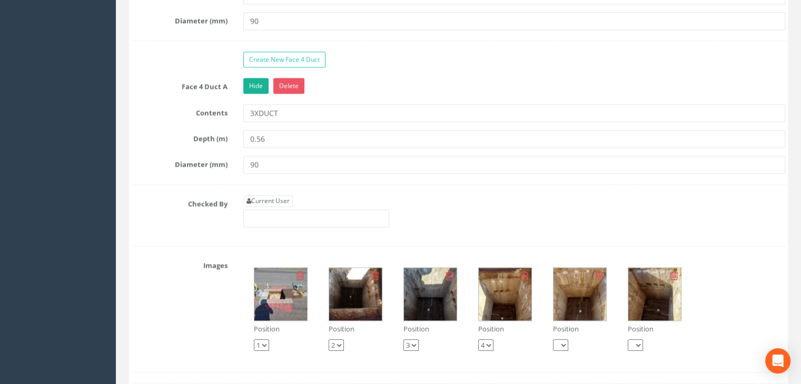
scroll to position [1387, 0]
click at [276, 197] on link "Current User" at bounding box center [267, 201] width 49 height 12
type input "[PERSON_NAME]"
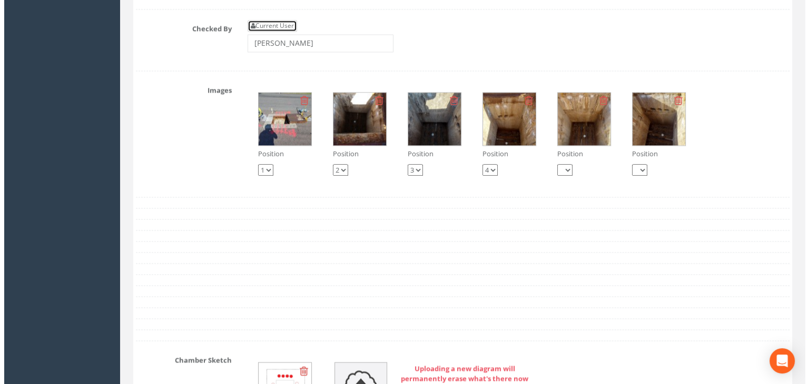
scroll to position [1492, 0]
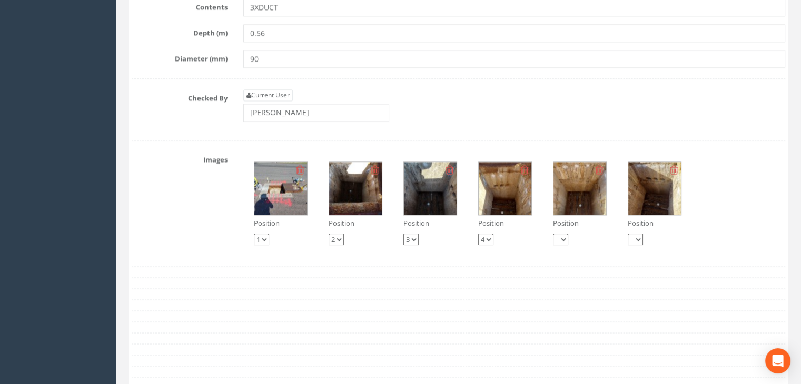
click at [267, 190] on img at bounding box center [280, 188] width 53 height 53
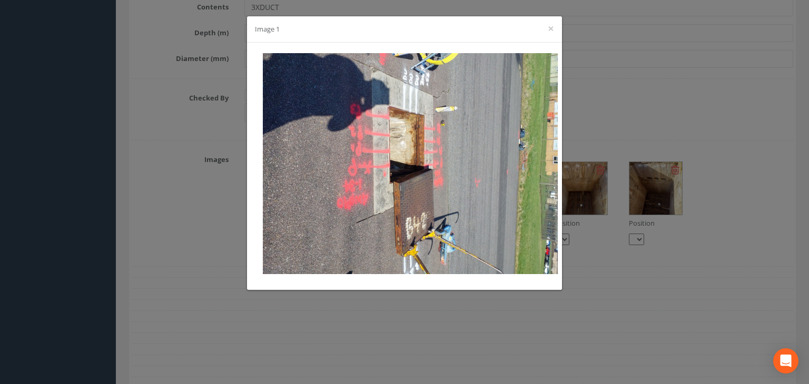
click at [545, 27] on div "Image 1 ×" at bounding box center [404, 29] width 315 height 26
click at [550, 29] on button "×" at bounding box center [551, 28] width 6 height 11
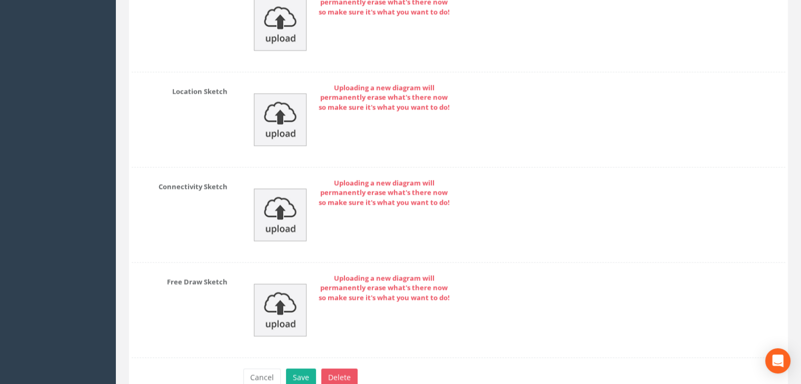
scroll to position [2074, 0]
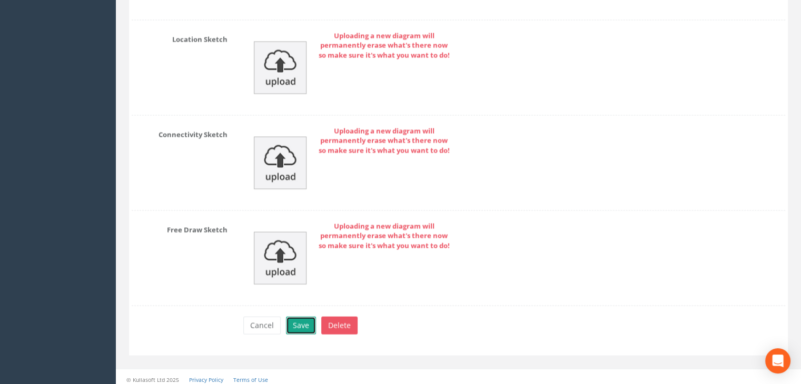
click at [305, 321] on button "Save" at bounding box center [301, 326] width 30 height 18
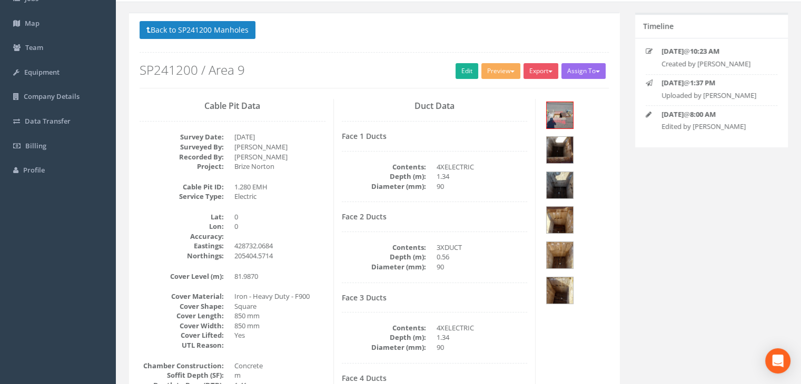
scroll to position [18, 0]
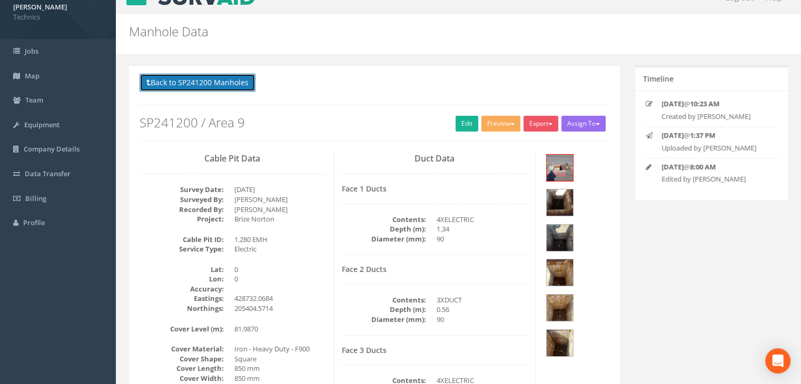
click at [230, 88] on button "Back to SP241200 Manholes" at bounding box center [198, 83] width 116 height 18
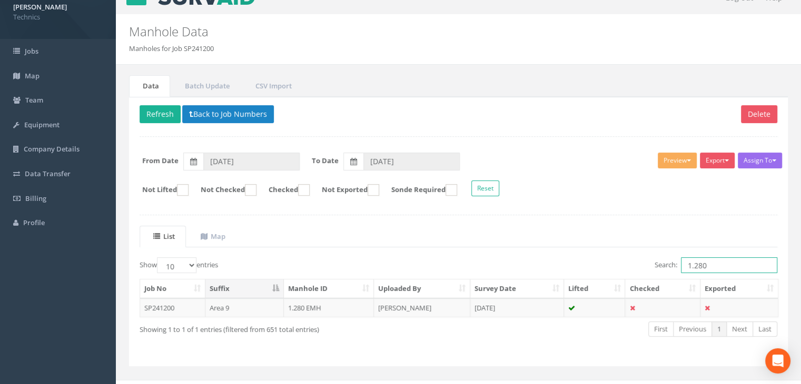
drag, startPoint x: 727, startPoint y: 263, endPoint x: 617, endPoint y: 261, distance: 109.5
click at [619, 261] on div "Search: 1.280" at bounding box center [621, 266] width 311 height 18
click at [424, 302] on td "[PERSON_NAME]" at bounding box center [422, 308] width 96 height 19
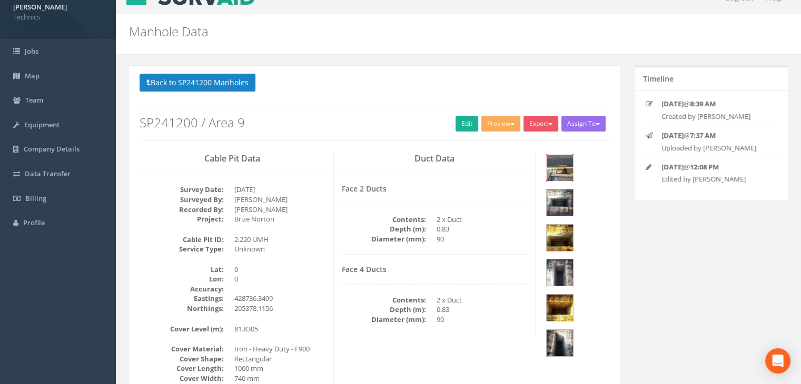
click at [560, 170] on img at bounding box center [559, 168] width 26 height 26
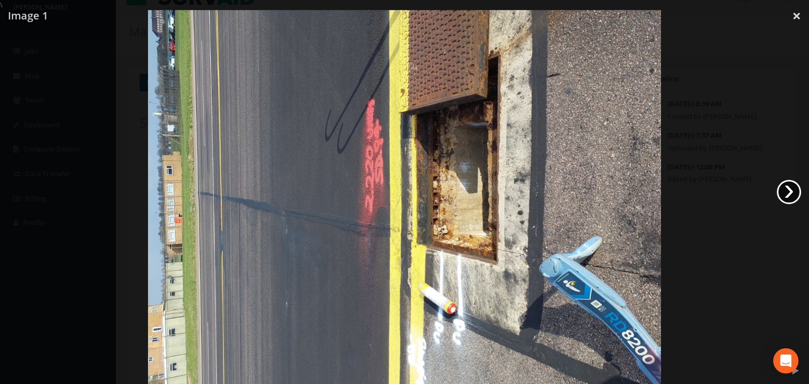
click at [786, 188] on link "›" at bounding box center [789, 192] width 24 height 24
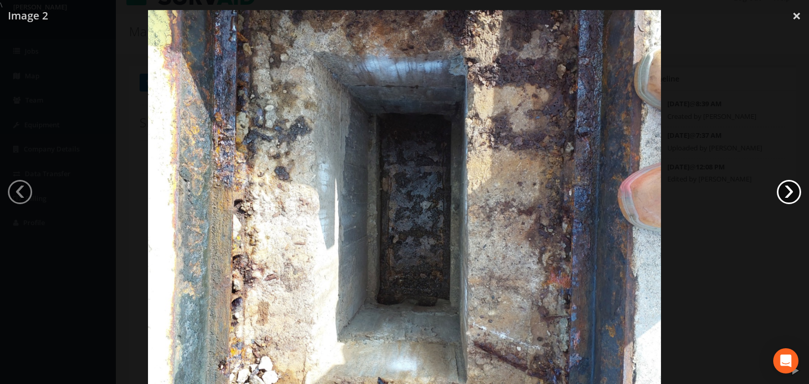
click at [786, 188] on link "›" at bounding box center [789, 192] width 24 height 24
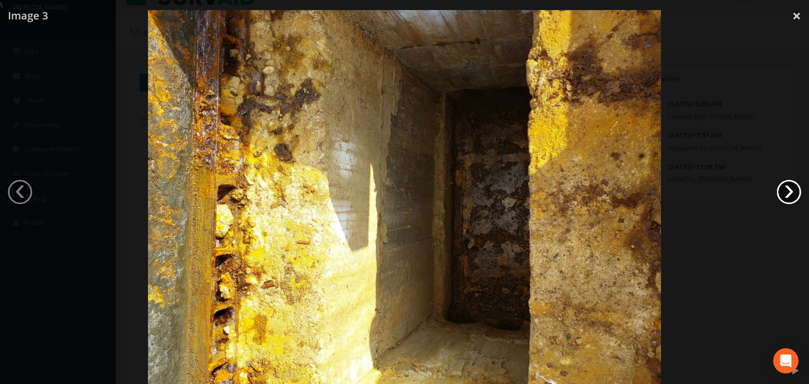
click at [786, 188] on link "›" at bounding box center [789, 192] width 24 height 24
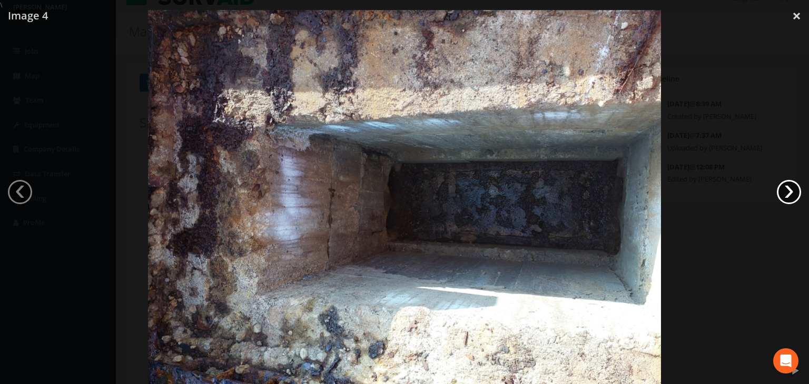
click at [786, 188] on link "›" at bounding box center [789, 192] width 24 height 24
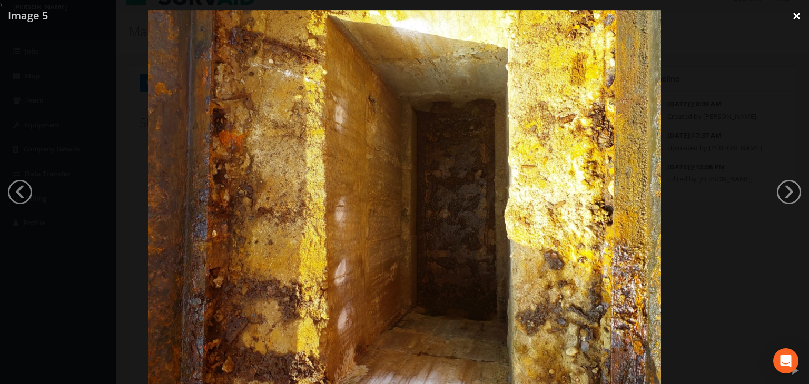
click at [793, 16] on link "×" at bounding box center [796, 16] width 25 height 32
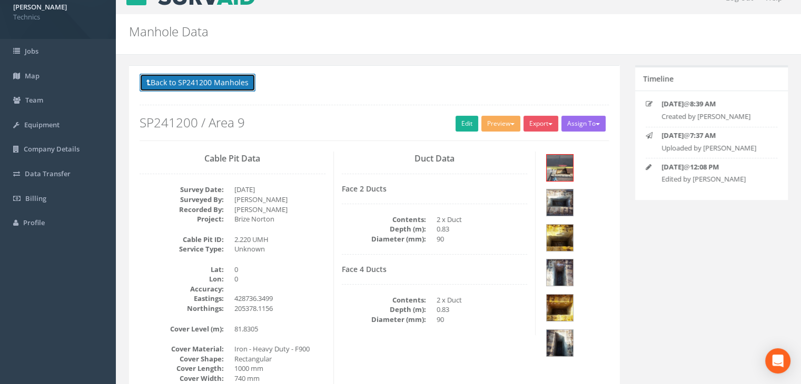
click at [232, 83] on button "Back to SP241200 Manholes" at bounding box center [198, 83] width 116 height 18
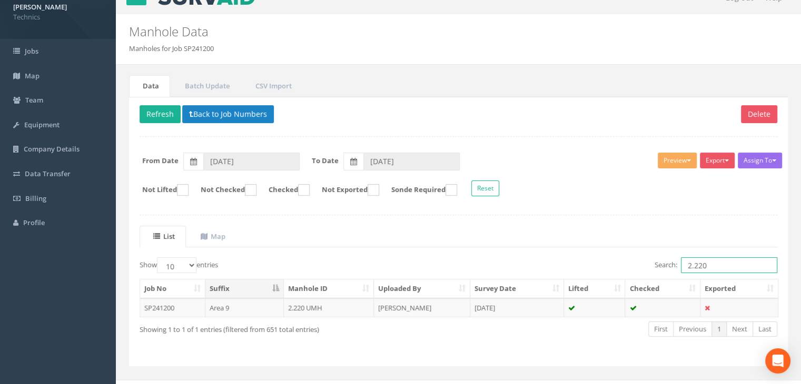
drag, startPoint x: 720, startPoint y: 261, endPoint x: 619, endPoint y: 259, distance: 101.1
click at [620, 259] on div "Search: 2.220" at bounding box center [621, 266] width 311 height 18
click at [710, 263] on input "3.112" at bounding box center [729, 265] width 96 height 16
type input "3.111"
